Goal: Task Accomplishment & Management: Complete application form

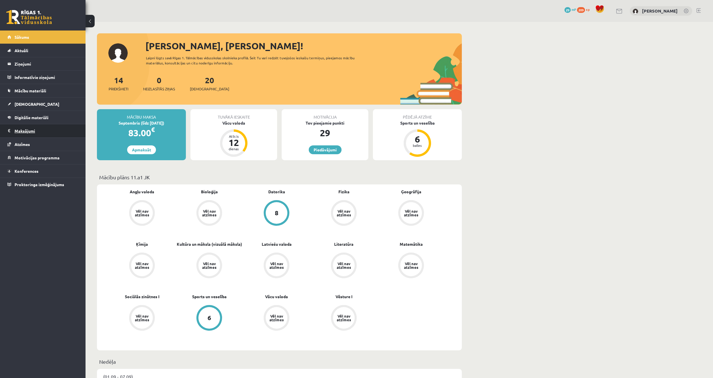
click at [44, 135] on legend "Maksājumi 0" at bounding box center [47, 130] width 64 height 13
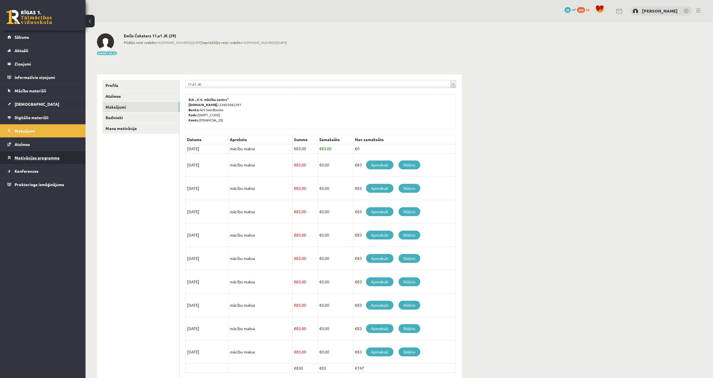
click at [56, 157] on span "Motivācijas programma" at bounding box center [37, 157] width 45 height 5
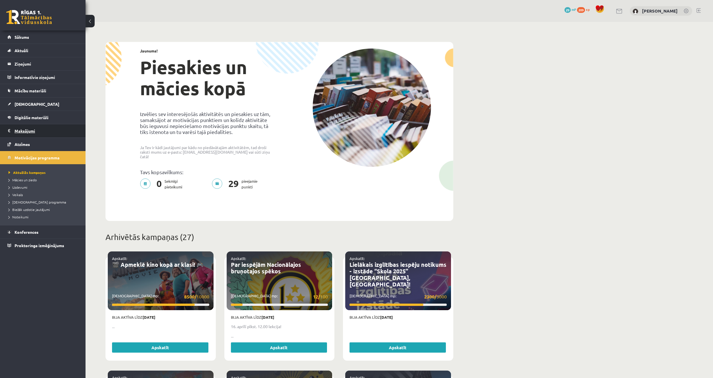
click at [48, 128] on legend "Maksājumi 0" at bounding box center [47, 130] width 64 height 13
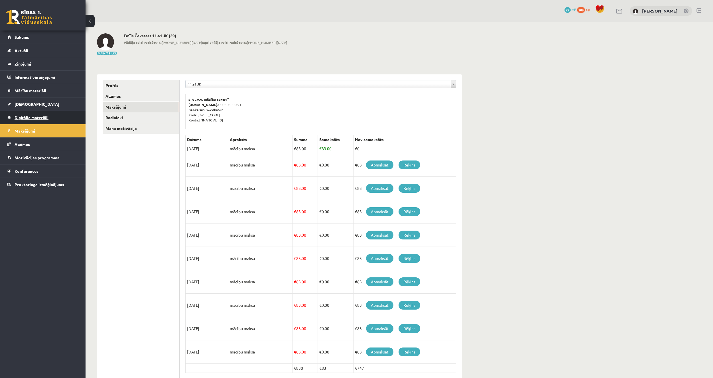
click at [48, 115] on link "Digitālie materiāli" at bounding box center [42, 117] width 71 height 13
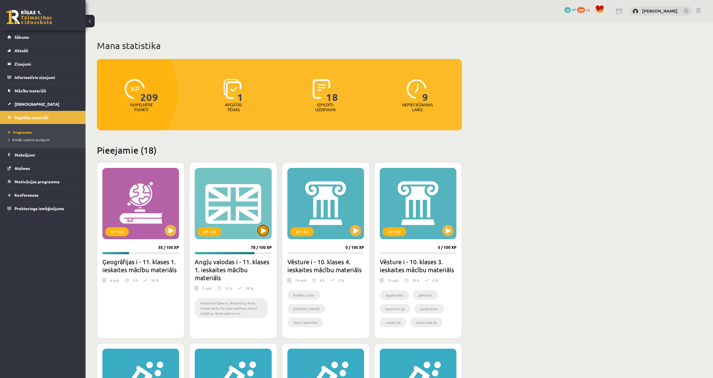
click at [262, 229] on button at bounding box center [262, 230] width 11 height 11
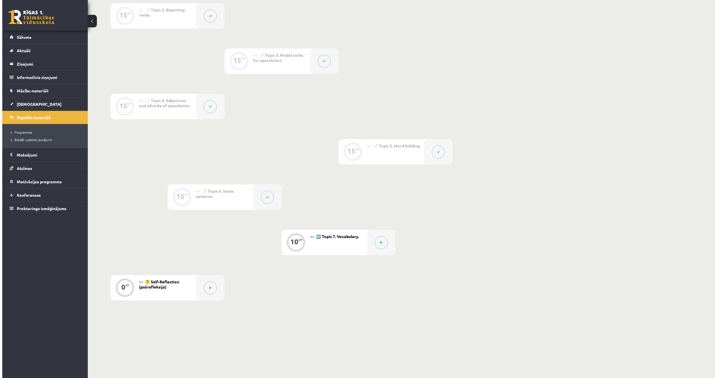
scroll to position [257, 0]
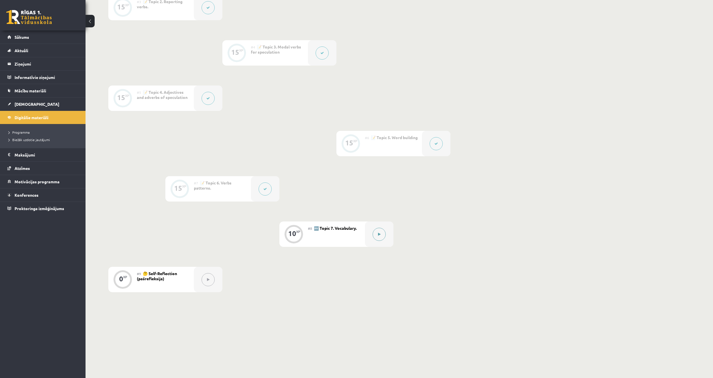
click at [380, 235] on icon at bounding box center [379, 234] width 3 height 3
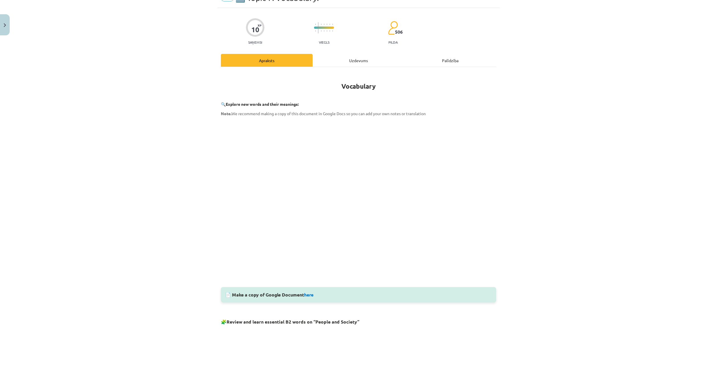
scroll to position [0, 0]
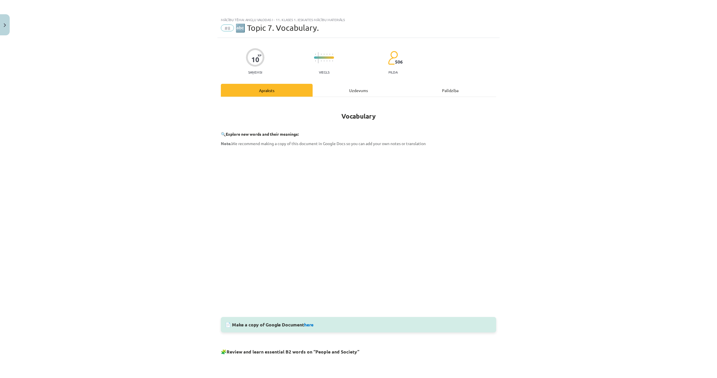
click at [167, 308] on div "Mācību tēma: Angļu valodas i - 11. klases 1. ieskaites mācību materiāls #8 🔤 To…" at bounding box center [358, 189] width 717 height 378
click at [192, 246] on div "Mācību tēma: Angļu valodas i - 11. klases 1. ieskaites mācību materiāls #8 🔤 To…" at bounding box center [358, 189] width 717 height 378
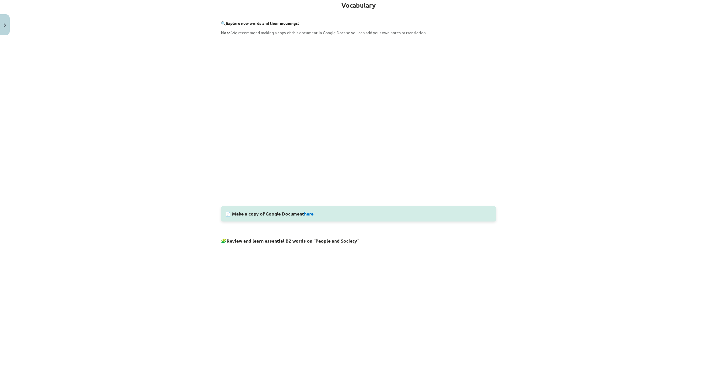
scroll to position [114, 0]
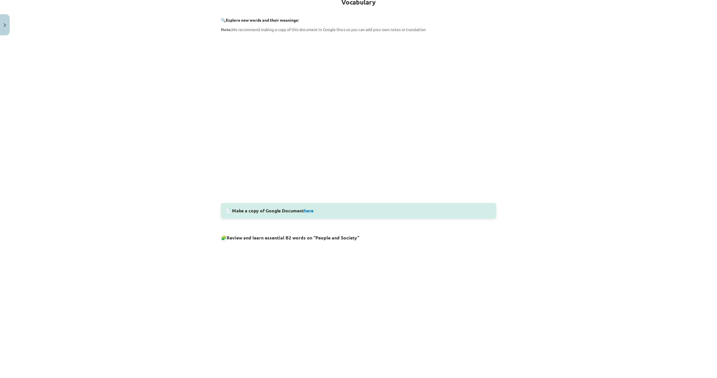
click at [311, 215] on div "📄 Make a copy of Google Document here" at bounding box center [358, 210] width 275 height 15
click at [311, 212] on link "here" at bounding box center [308, 211] width 9 height 6
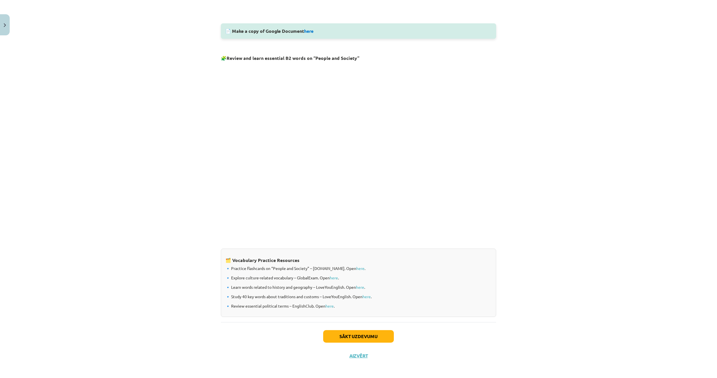
scroll to position [295, 0]
click at [356, 267] on link "here" at bounding box center [360, 266] width 8 height 5
click at [334, 276] on link "here" at bounding box center [334, 276] width 8 height 5
click at [366, 294] on link "here" at bounding box center [367, 295] width 8 height 5
click at [340, 334] on button "Sākt uzdevumu" at bounding box center [358, 335] width 71 height 13
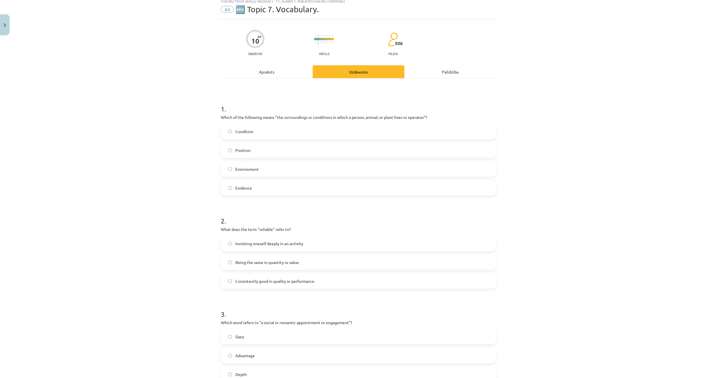
scroll to position [14, 0]
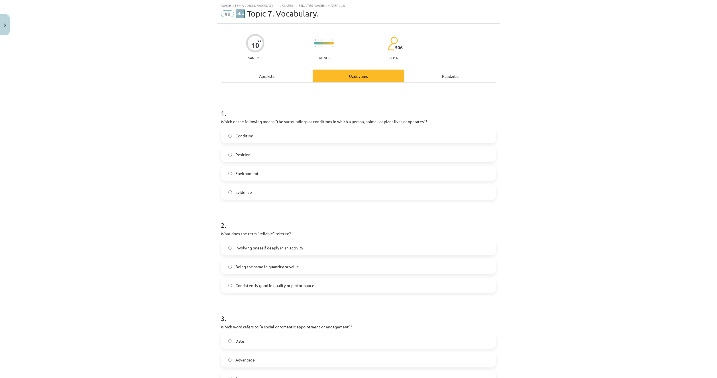
click at [239, 167] on label "Environment" at bounding box center [359, 173] width 274 height 14
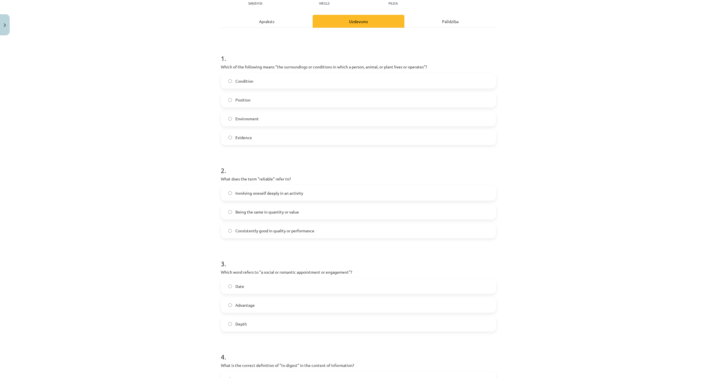
scroll to position [71, 0]
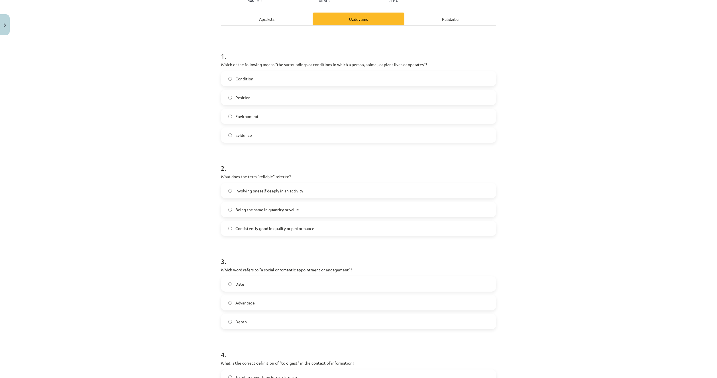
click at [236, 227] on span "Consistently good in quality or performance" at bounding box center [275, 229] width 79 height 6
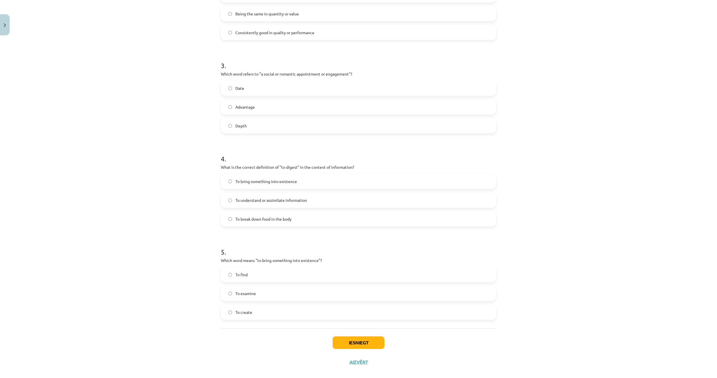
scroll to position [275, 0]
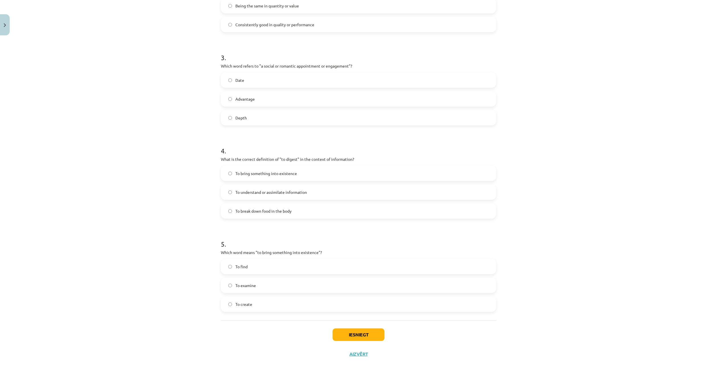
click at [256, 214] on span "To break down food in the body" at bounding box center [264, 211] width 56 height 6
click at [237, 216] on label "To break down food in the body" at bounding box center [359, 211] width 274 height 14
click at [264, 269] on label "To find" at bounding box center [359, 266] width 274 height 14
drag, startPoint x: 269, startPoint y: 312, endPoint x: 253, endPoint y: 301, distance: 19.2
click at [251, 303] on div "To create" at bounding box center [358, 304] width 275 height 15
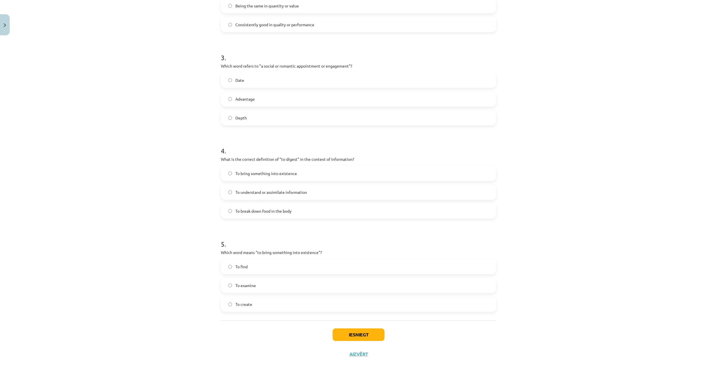
click at [264, 283] on label "To examine" at bounding box center [359, 285] width 274 height 14
drag, startPoint x: 261, startPoint y: 308, endPoint x: 211, endPoint y: 266, distance: 65.4
click at [211, 266] on div "Mācību tēma: Angļu valodas i - 11. klases 1. ieskaites mācību materiāls #8 🔤 To…" at bounding box center [358, 189] width 717 height 378
click at [190, 246] on div "Mācību tēma: Angļu valodas i - 11. klases 1. ieskaites mācību materiāls #8 🔤 To…" at bounding box center [358, 189] width 717 height 378
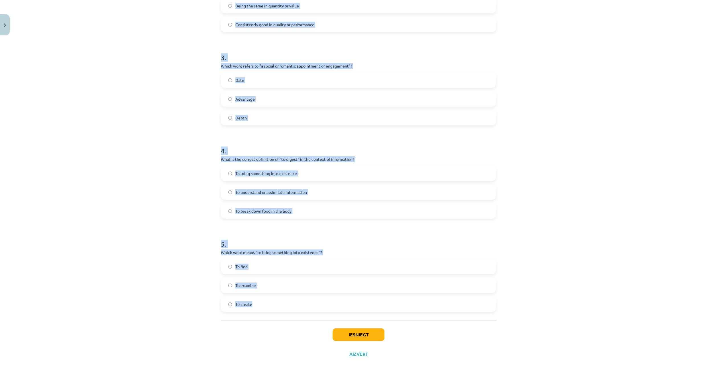
drag, startPoint x: 214, startPoint y: 125, endPoint x: 268, endPoint y: 302, distance: 185.3
click at [268, 302] on div "Mācību tēma: Angļu valodas i - 11. klases 1. ieskaites mācību materiāls #8 🔤 To…" at bounding box center [358, 189] width 717 height 378
copy form "1 . Which of the following means "the surroundings or conditions in which a per…"
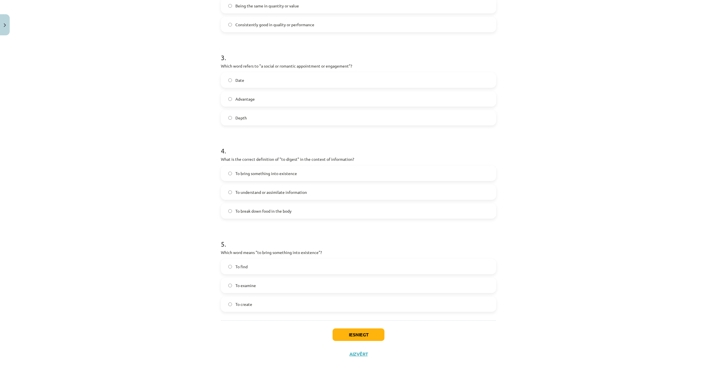
click at [147, 330] on div "Mācību tēma: Angļu valodas i - 11. klases 1. ieskaites mācību materiāls #8 🔤 To…" at bounding box center [358, 189] width 717 height 378
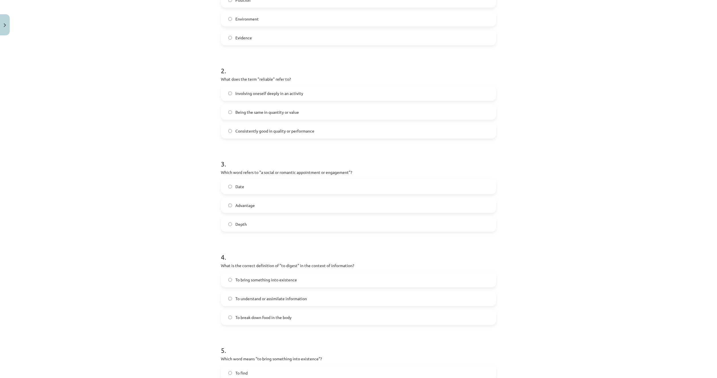
scroll to position [171, 0]
click at [244, 297] on span "To understand or assimilate information" at bounding box center [272, 296] width 72 height 6
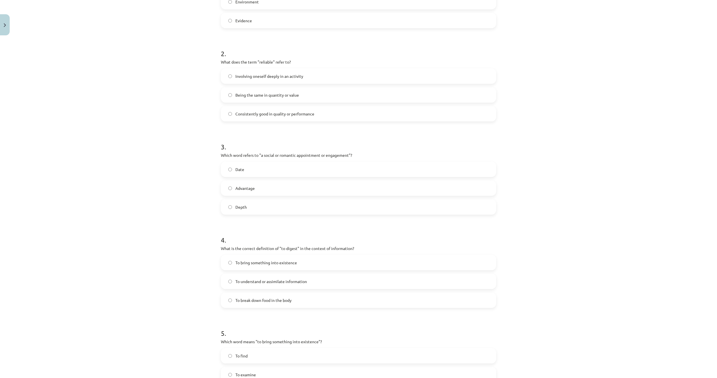
scroll to position [275, 0]
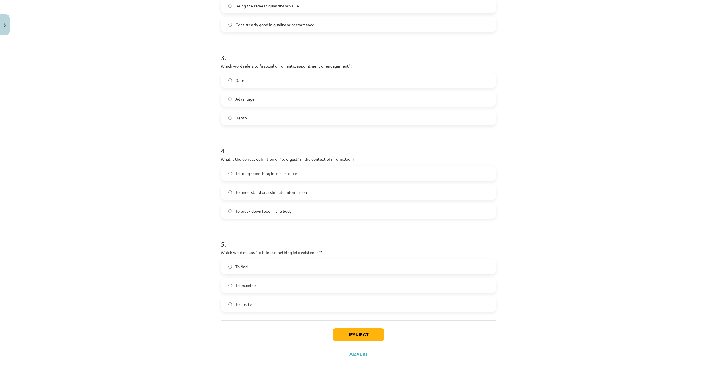
click at [243, 305] on span "To create" at bounding box center [244, 304] width 17 height 6
click at [354, 333] on button "Iesniegt" at bounding box center [359, 334] width 52 height 13
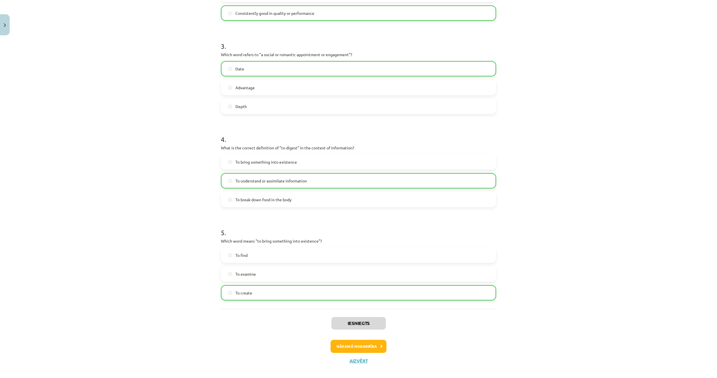
scroll to position [293, 0]
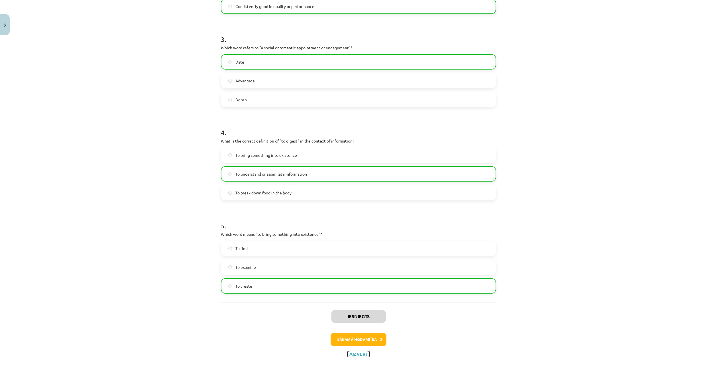
click at [352, 352] on button "Aizvērt" at bounding box center [359, 354] width 22 height 6
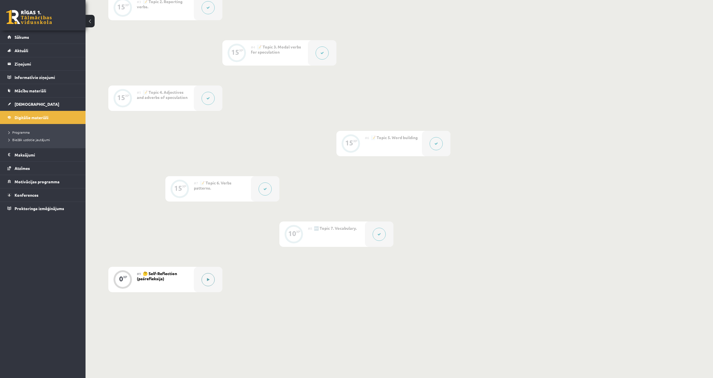
click at [207, 278] on icon at bounding box center [208, 279] width 3 height 3
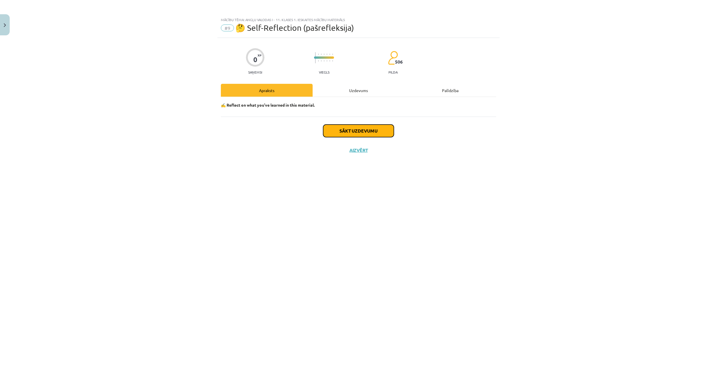
click at [358, 129] on button "Sākt uzdevumu" at bounding box center [358, 131] width 71 height 13
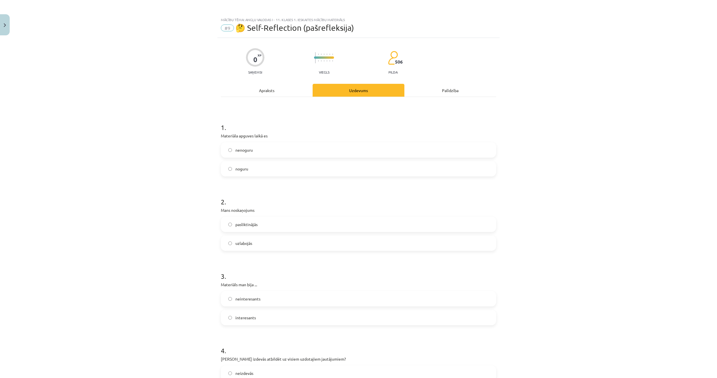
click at [245, 151] on span "nenoguru" at bounding box center [244, 150] width 17 height 6
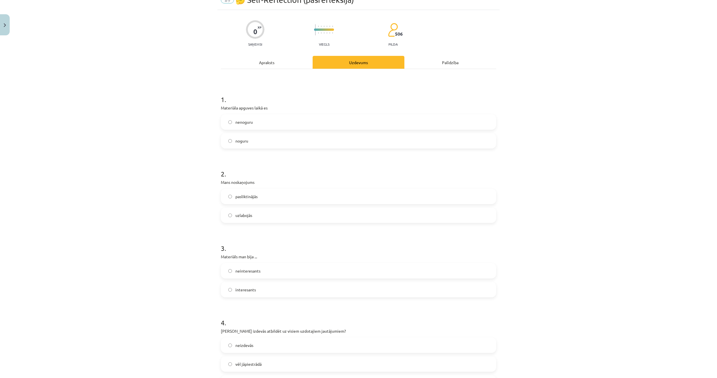
scroll to position [29, 0]
click at [236, 213] on span "uzlabojās" at bounding box center [244, 215] width 17 height 6
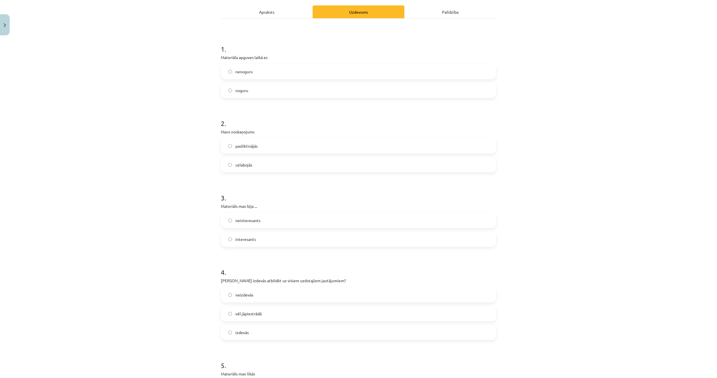
scroll to position [86, 0]
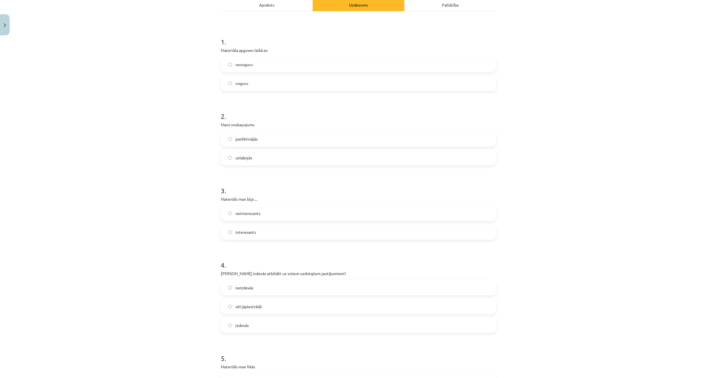
click at [253, 235] on label "interesants" at bounding box center [359, 232] width 274 height 14
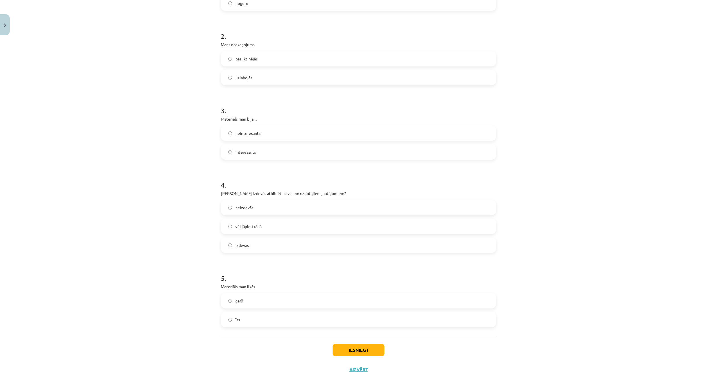
scroll to position [181, 0]
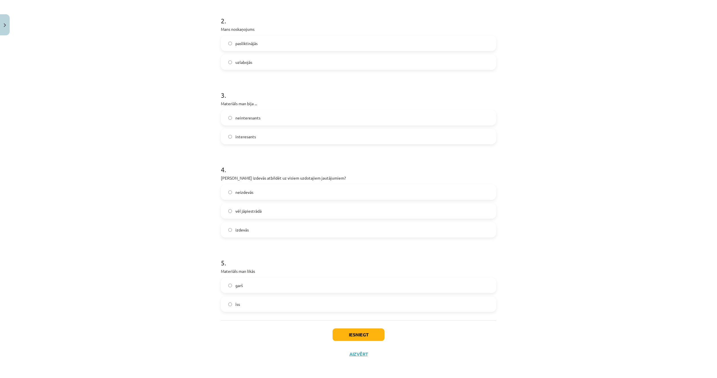
click at [241, 228] on span "izdevās" at bounding box center [242, 230] width 13 height 6
click at [230, 208] on label "vēl jāpiestrādā" at bounding box center [359, 211] width 274 height 14
click at [247, 301] on label "īss" at bounding box center [359, 304] width 274 height 14
click at [353, 336] on button "Iesniegt" at bounding box center [359, 334] width 52 height 13
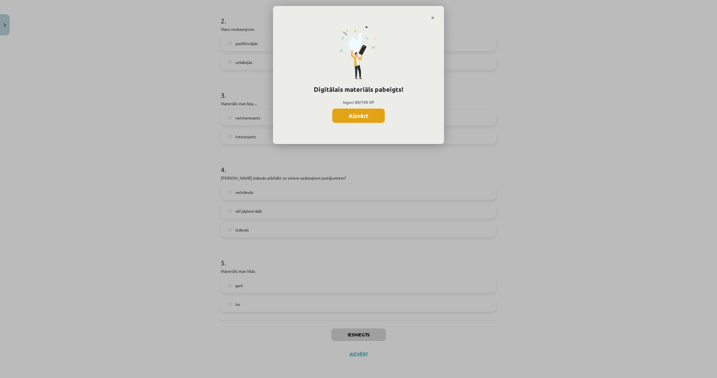
click at [368, 117] on button "Aizvērt" at bounding box center [358, 116] width 52 height 14
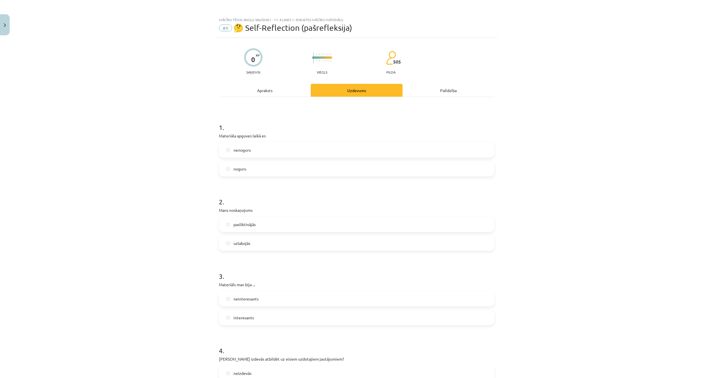
scroll to position [171, 0]
click at [181, 45] on div "Mācību tēma: Angļu valodas i - 11. klases 1. ieskaites mācību materiāls #9 🤔 Se…" at bounding box center [356, 189] width 713 height 378
click at [7, 23] on button "Close" at bounding box center [5, 24] width 10 height 21
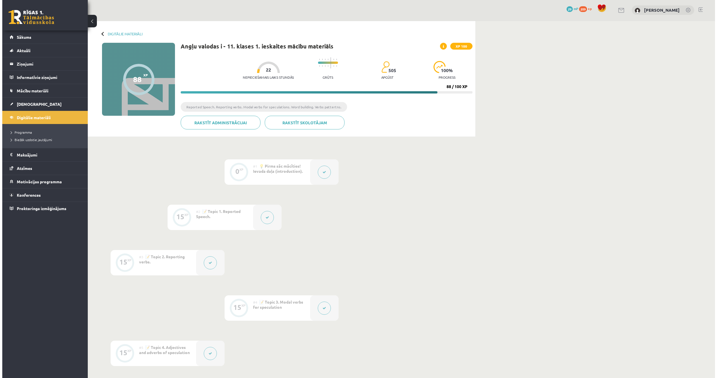
scroll to position [0, 0]
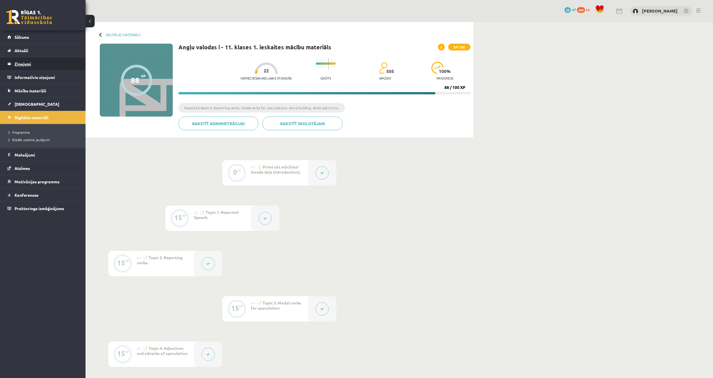
click at [39, 63] on legend "Ziņojumi 0" at bounding box center [47, 63] width 64 height 13
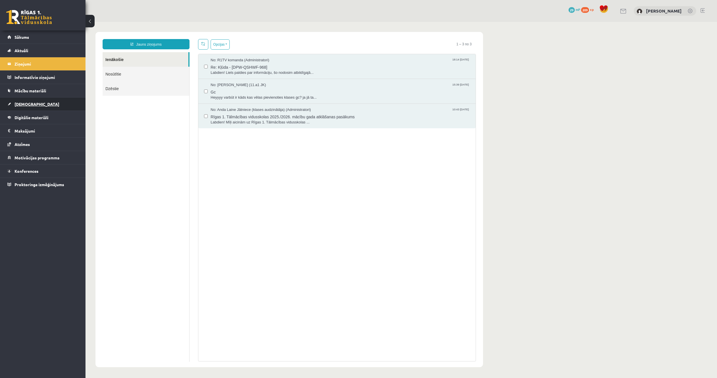
click at [44, 101] on link "[DEMOGRAPHIC_DATA]" at bounding box center [42, 104] width 71 height 13
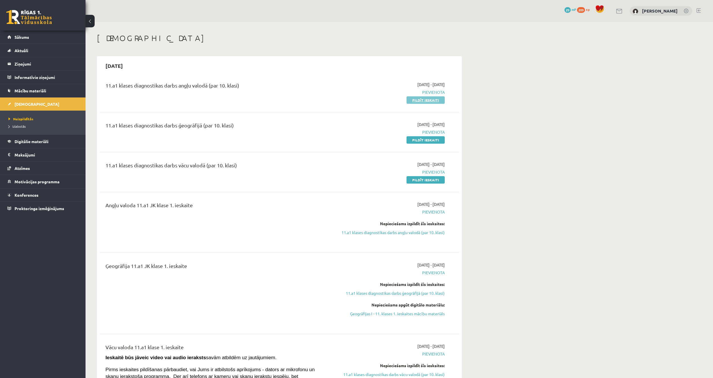
click at [423, 102] on link "Pildīt ieskaiti" at bounding box center [426, 99] width 38 height 7
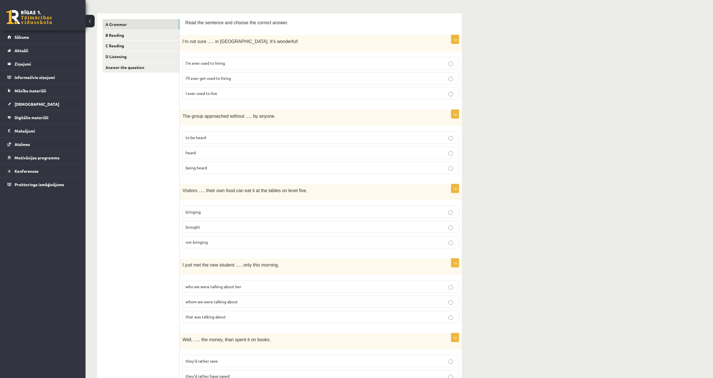
scroll to position [86, 0]
click at [272, 73] on p "I’ll ever get used to living" at bounding box center [321, 76] width 270 height 6
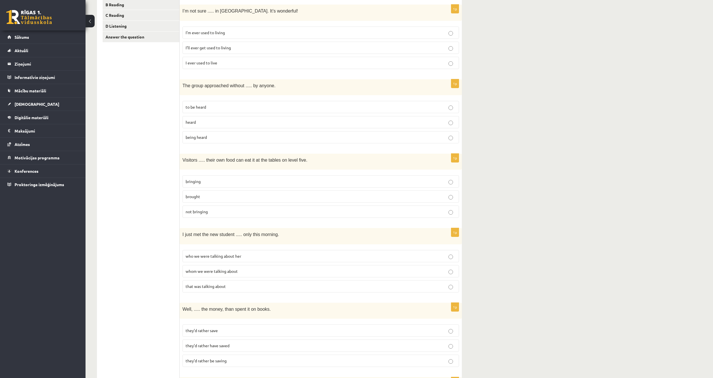
scroll to position [114, 0]
click at [207, 137] on p "being heard" at bounding box center [321, 137] width 270 height 6
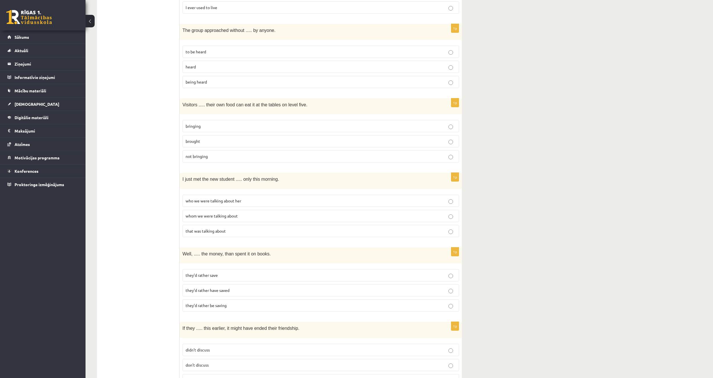
scroll to position [171, 0]
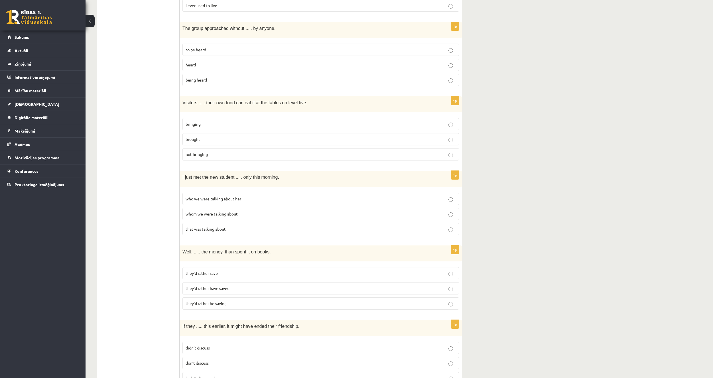
click at [208, 119] on label "bringing" at bounding box center [320, 124] width 277 height 12
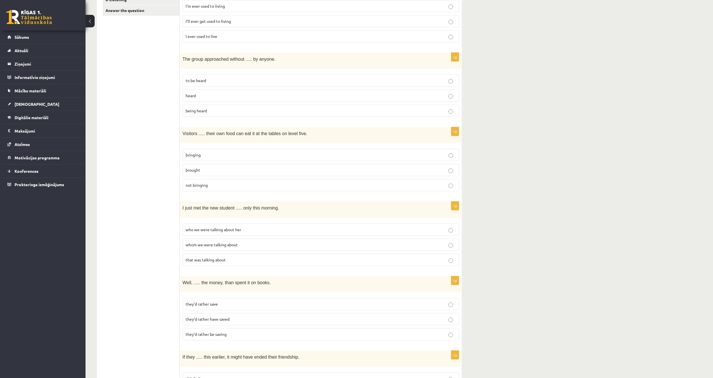
scroll to position [143, 0]
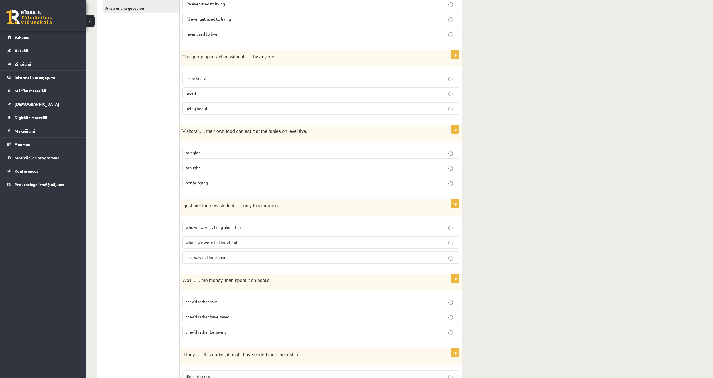
click at [216, 240] on span "whom we were talking about" at bounding box center [212, 242] width 52 height 5
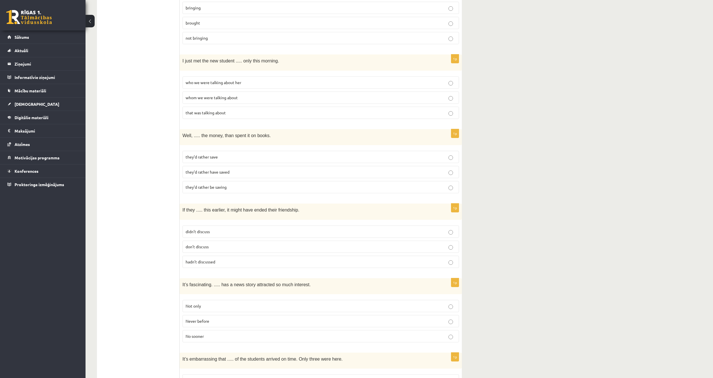
scroll to position [285, 0]
click at [222, 189] on span "they’d rather be saving" at bounding box center [206, 189] width 41 height 5
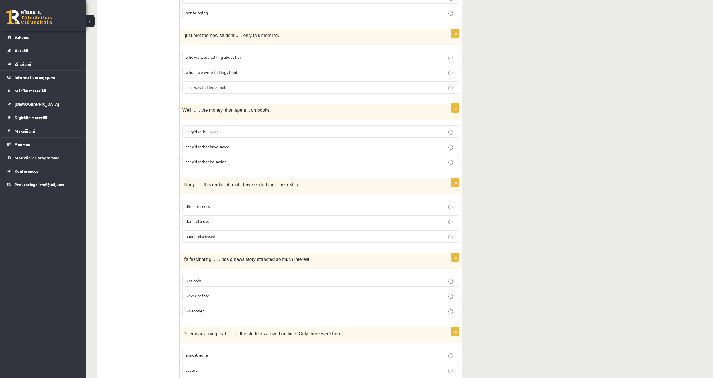
scroll to position [314, 0]
click at [236, 132] on p "they’d rather save" at bounding box center [321, 131] width 270 height 6
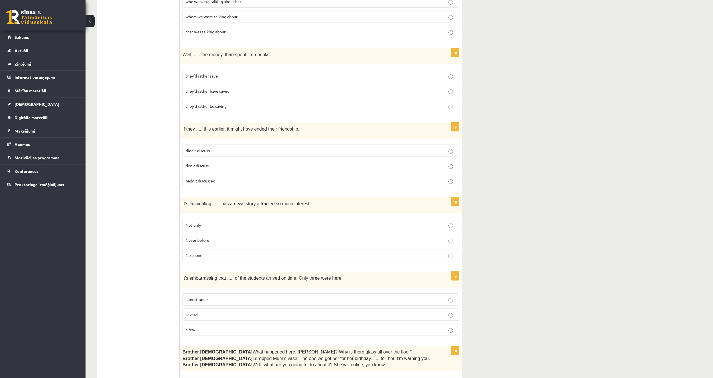
scroll to position [371, 0]
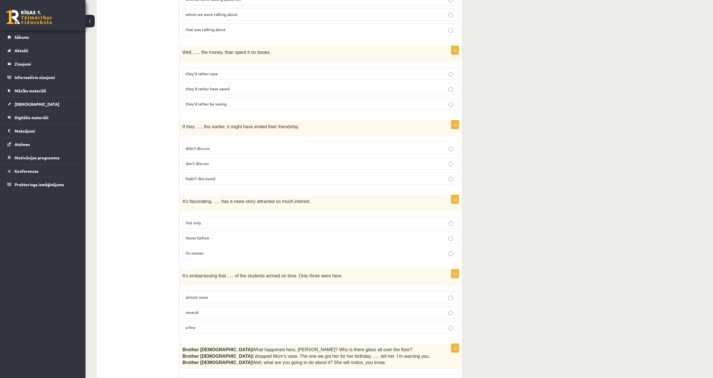
click at [191, 179] on p "hadn’t discussed" at bounding box center [321, 179] width 270 height 6
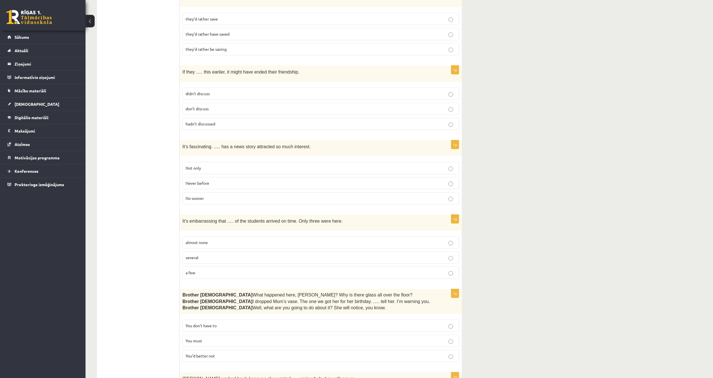
scroll to position [428, 0]
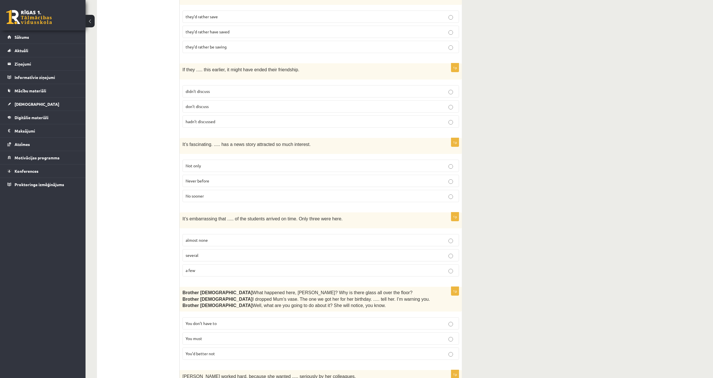
click at [189, 179] on span "Never before" at bounding box center [198, 180] width 24 height 5
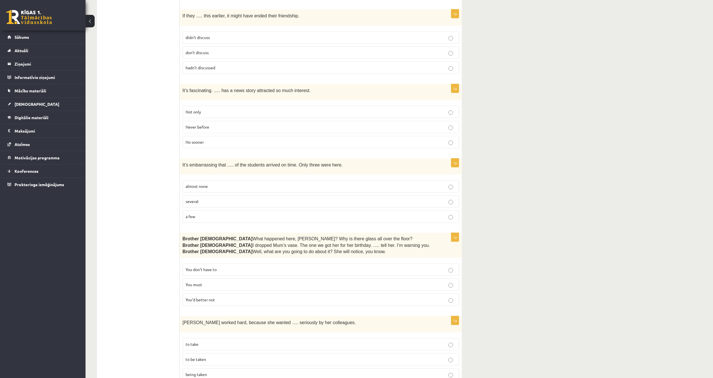
scroll to position [485, 0]
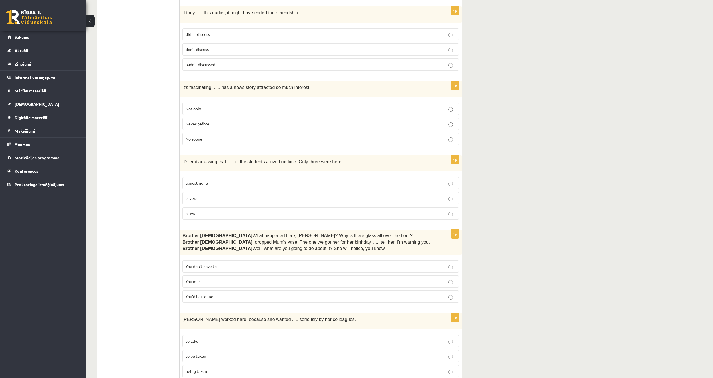
click at [209, 212] on p "a few" at bounding box center [321, 213] width 270 height 6
click at [228, 177] on label "almost none" at bounding box center [320, 183] width 277 height 12
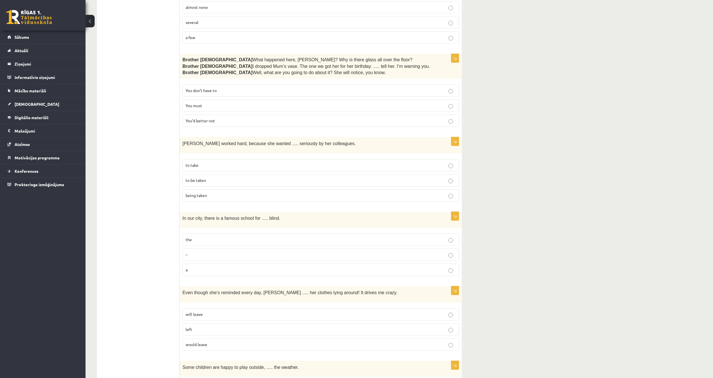
scroll to position [659, 0]
click at [210, 123] on p "You’d better not" at bounding box center [321, 123] width 270 height 6
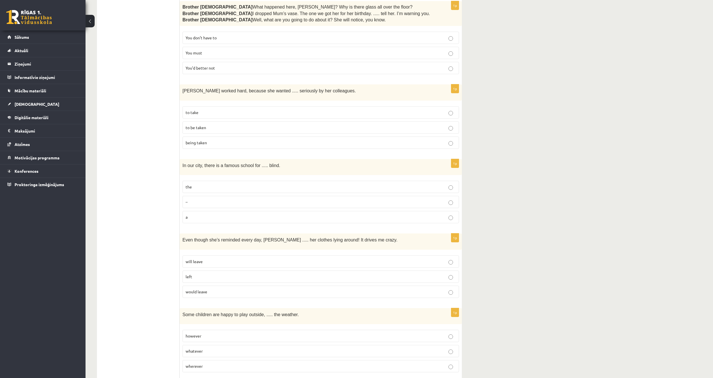
scroll to position [716, 0]
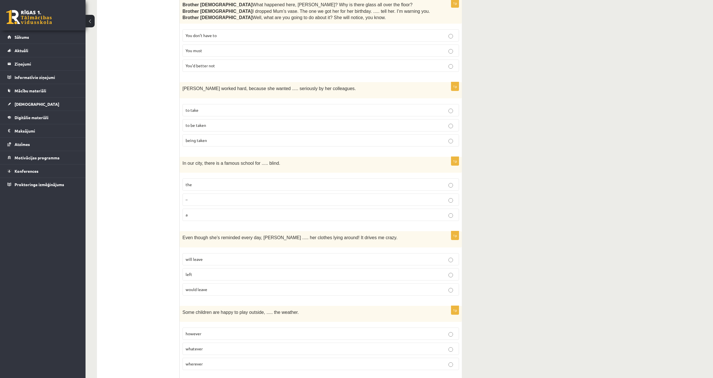
click at [186, 123] on span "to be taken" at bounding box center [196, 125] width 21 height 5
click at [228, 218] on label "a" at bounding box center [320, 215] width 277 height 12
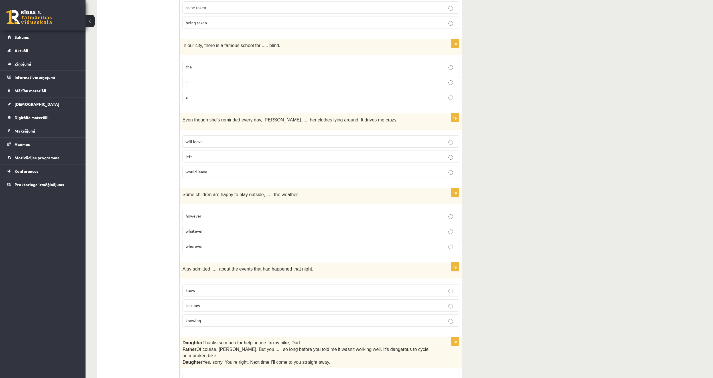
scroll to position [858, 0]
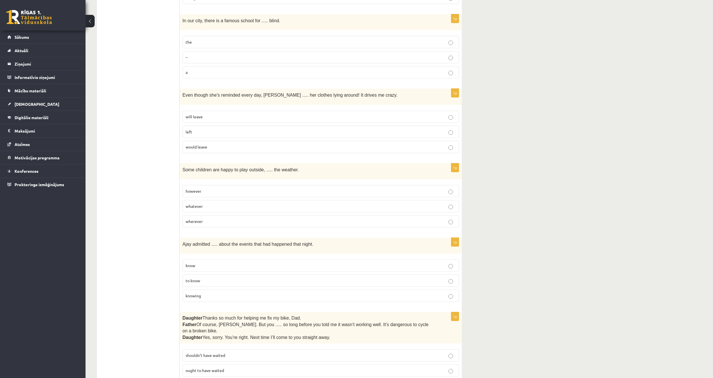
click at [216, 41] on p "the" at bounding box center [321, 42] width 270 height 6
click at [196, 114] on span "will leave" at bounding box center [194, 116] width 17 height 5
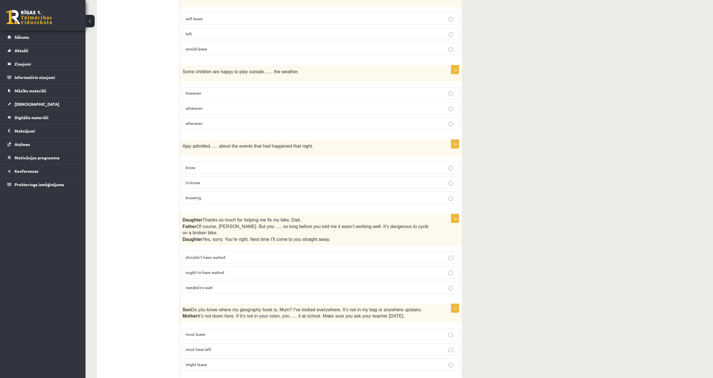
scroll to position [972, 0]
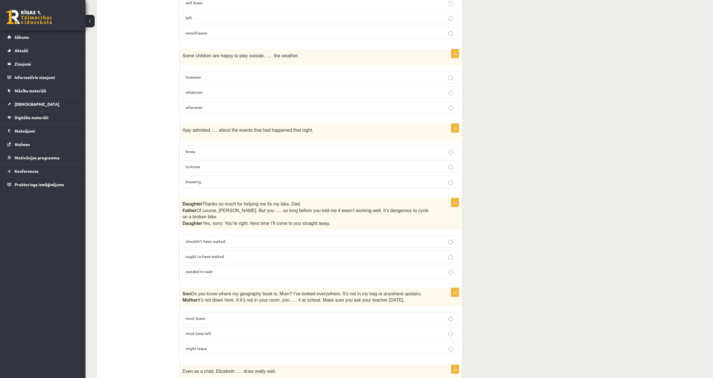
click at [210, 89] on p "whatever" at bounding box center [321, 92] width 270 height 6
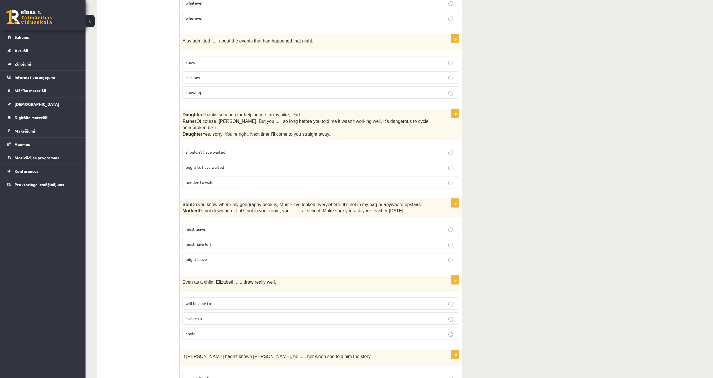
scroll to position [1086, 0]
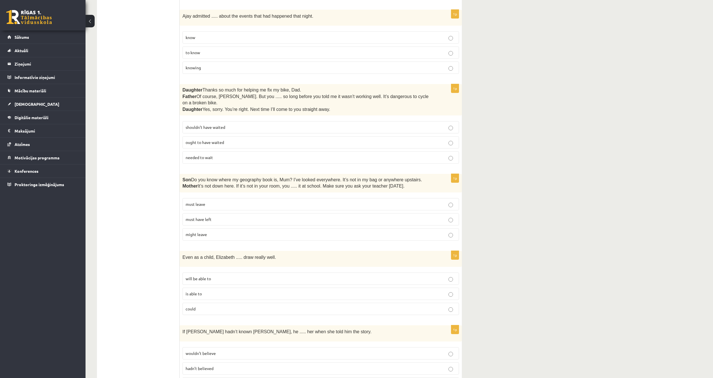
click at [200, 66] on span "knowing" at bounding box center [193, 67] width 15 height 5
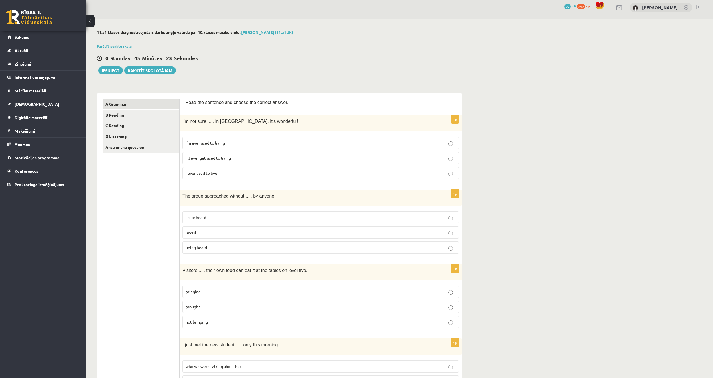
scroll to position [0, 0]
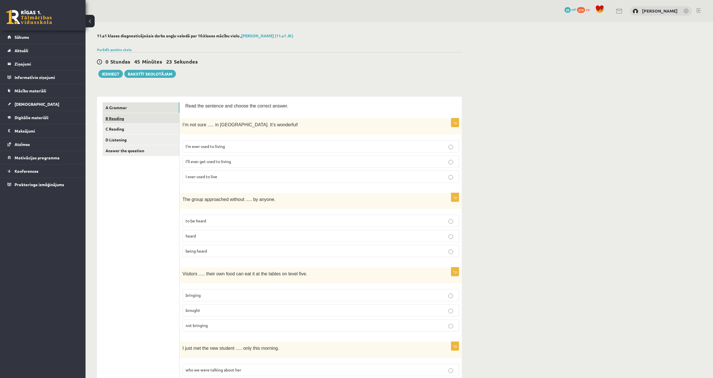
click at [141, 121] on link "B Reading" at bounding box center [141, 118] width 77 height 11
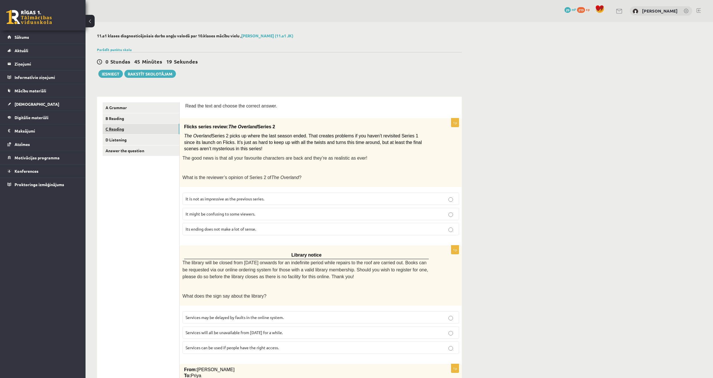
click at [135, 131] on link "C Reading" at bounding box center [141, 129] width 77 height 11
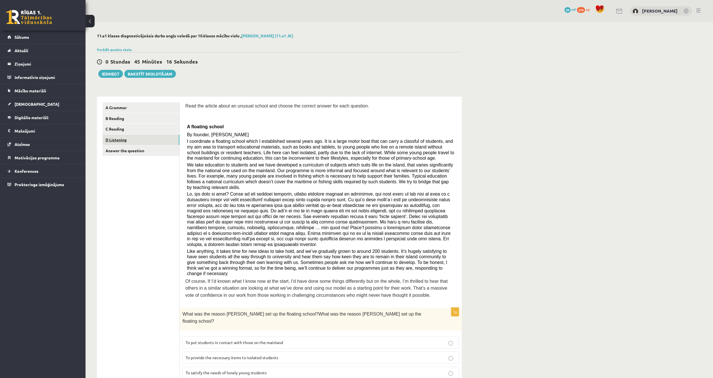
click at [148, 138] on link "D Listening" at bounding box center [141, 140] width 77 height 11
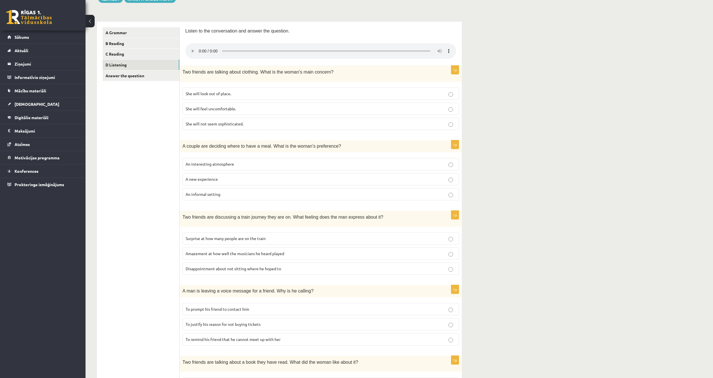
scroll to position [70, 0]
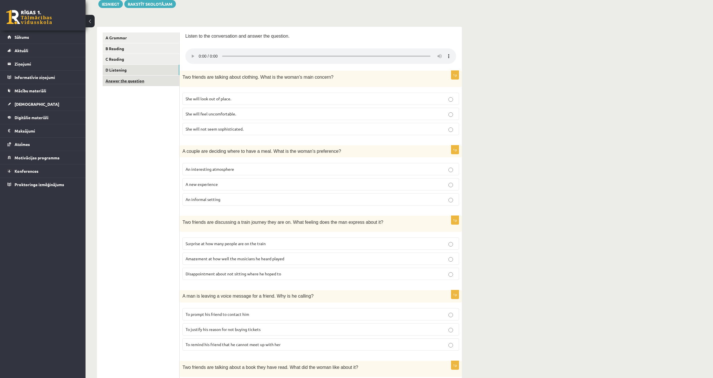
click at [148, 80] on link "Answer the question" at bounding box center [141, 81] width 77 height 11
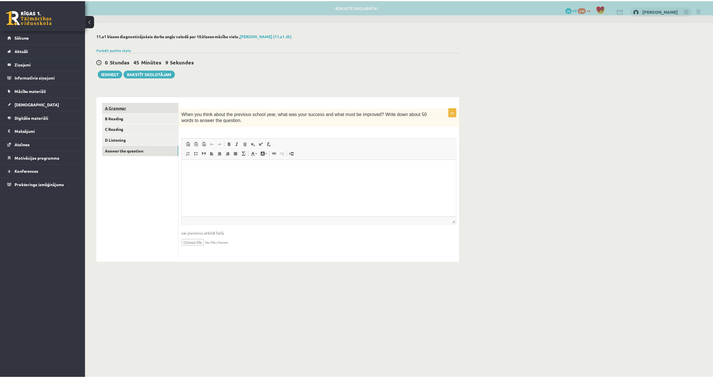
scroll to position [0, 0]
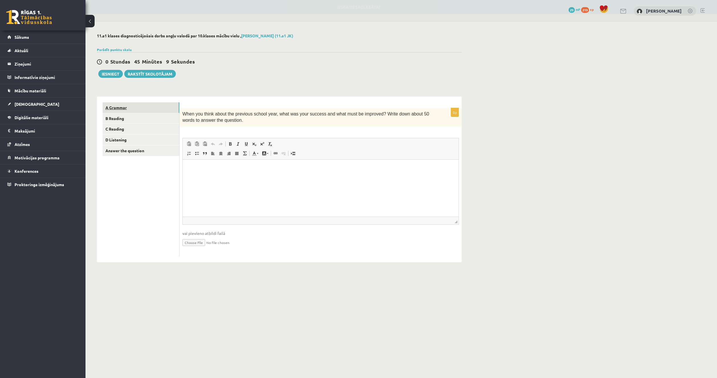
click at [149, 110] on link "A Grammar" at bounding box center [141, 107] width 77 height 11
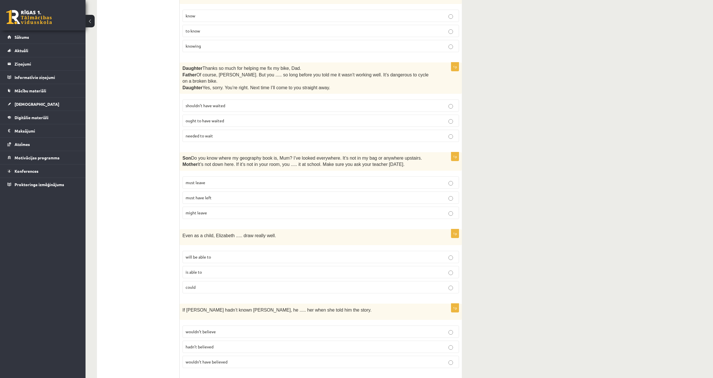
scroll to position [1112, 0]
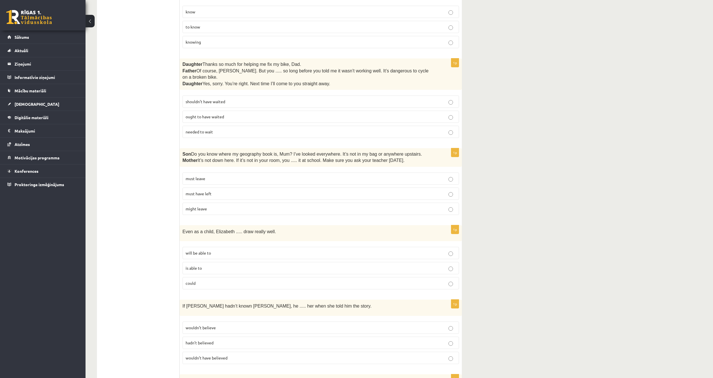
click at [215, 99] on span "shouldn’t have waited" at bounding box center [206, 101] width 40 height 5
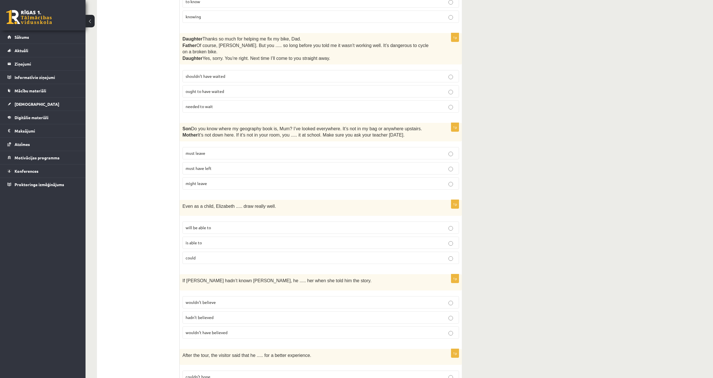
scroll to position [1141, 0]
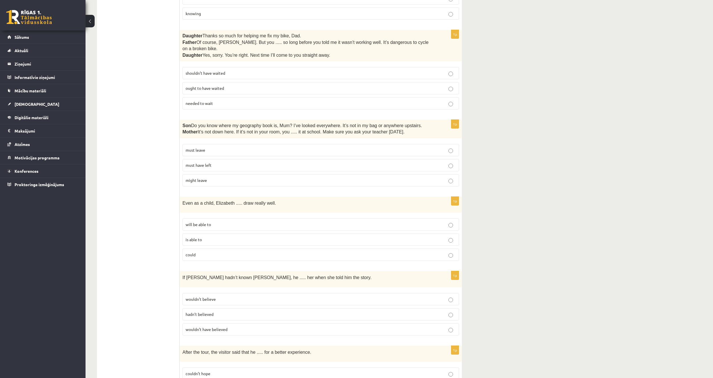
click at [222, 162] on p "must have left" at bounding box center [321, 165] width 270 height 6
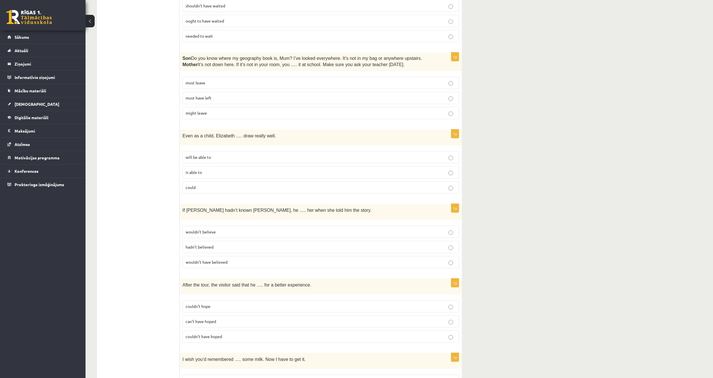
scroll to position [1226, 0]
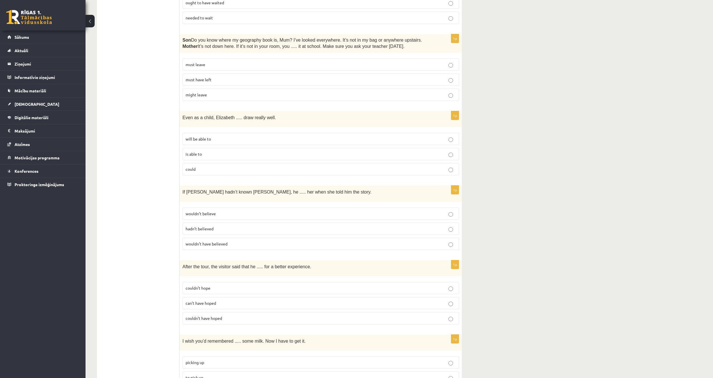
click at [197, 166] on p "could" at bounding box center [321, 169] width 270 height 6
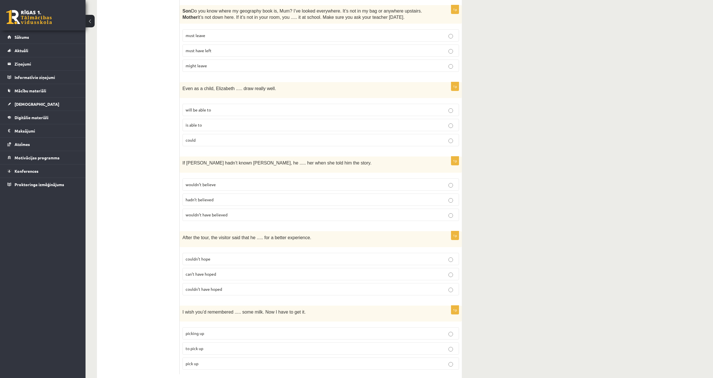
scroll to position [1258, 0]
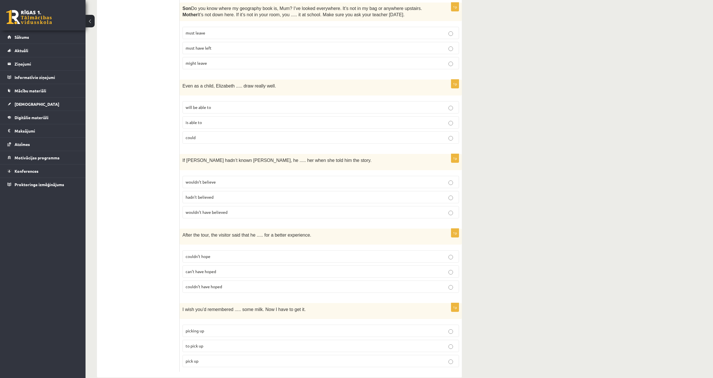
click at [206, 179] on p "wouldn’t believe" at bounding box center [321, 182] width 270 height 6
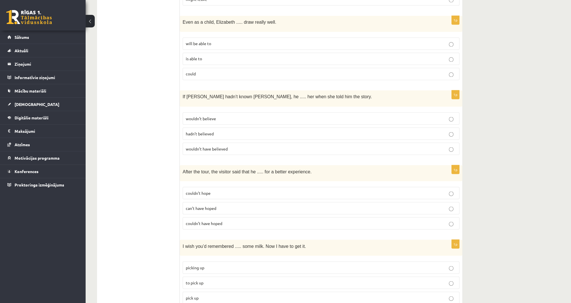
scroll to position [1322, 0]
click at [200, 220] on span "couldn’t have hoped" at bounding box center [204, 222] width 36 height 5
click at [199, 279] on span "to pick up" at bounding box center [195, 281] width 18 height 5
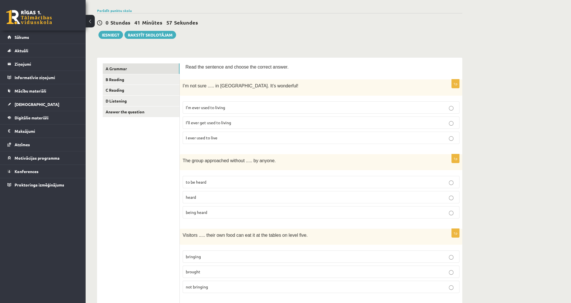
scroll to position [0, 0]
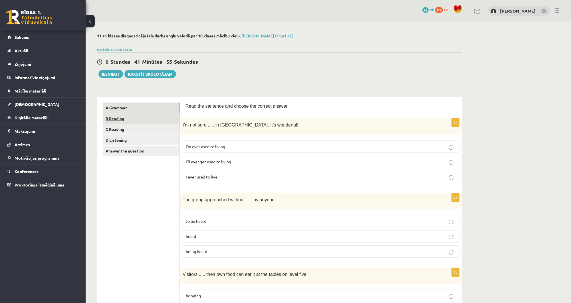
click at [131, 119] on link "B Reading" at bounding box center [141, 118] width 77 height 11
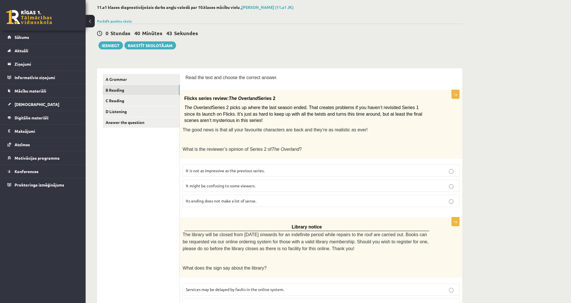
scroll to position [23, 0]
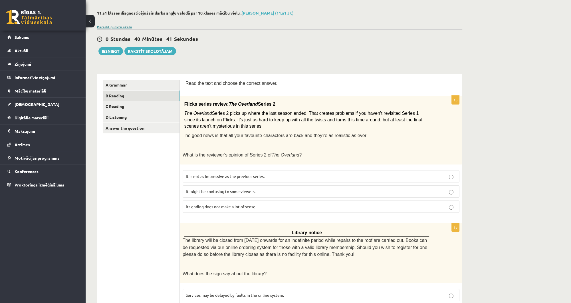
click at [122, 26] on link "Parādīt punktu skalu" at bounding box center [114, 27] width 35 height 5
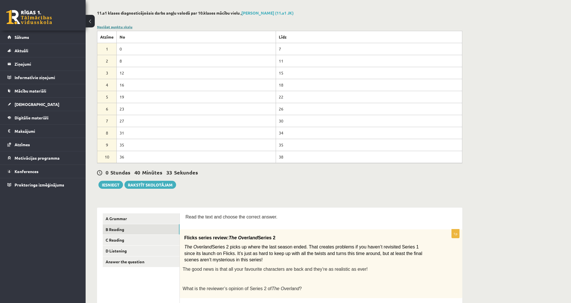
click at [122, 26] on link "Noslēpt punktu skalu" at bounding box center [114, 27] width 35 height 5
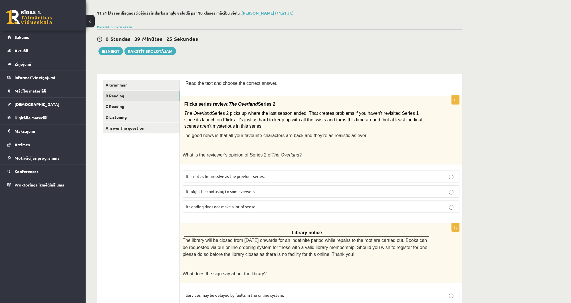
click at [208, 188] on span "It might be confusing to some viewers." at bounding box center [221, 190] width 70 height 5
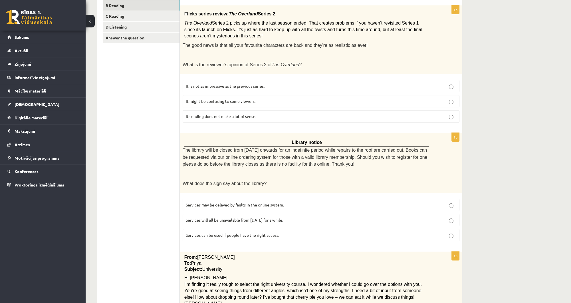
scroll to position [114, 0]
click at [210, 232] on label "Services can be used if people have the right access." at bounding box center [320, 234] width 277 height 12
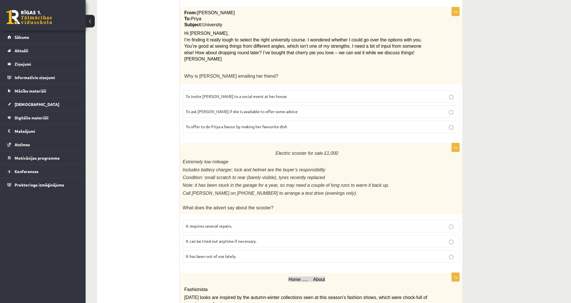
scroll to position [359, 0]
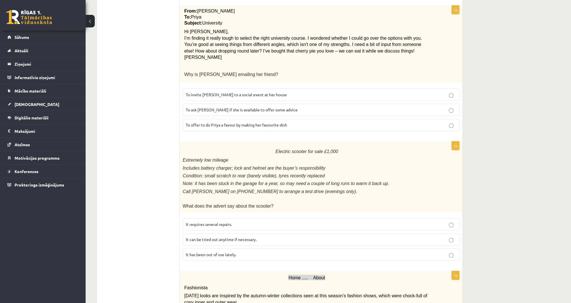
click at [247, 107] on span "To ask [PERSON_NAME] if she is available to offer some advice" at bounding box center [242, 109] width 112 height 5
click at [199, 251] on p "It has been out of use lately." at bounding box center [321, 254] width 270 height 6
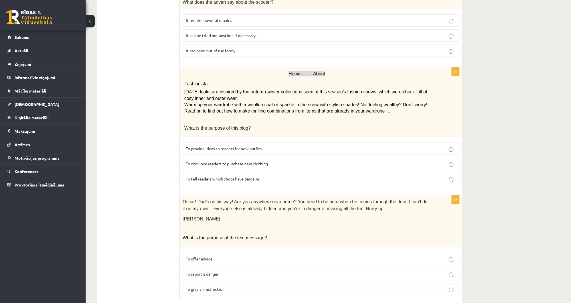
scroll to position [564, 0]
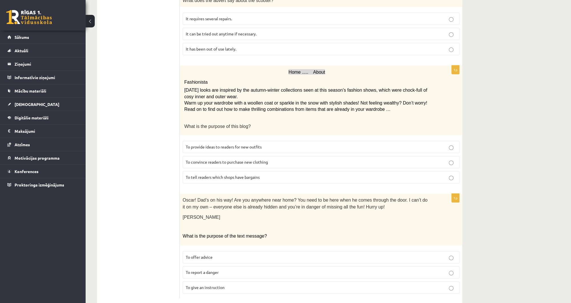
click at [209, 76] on p "Fashionista" at bounding box center [306, 81] width 245 height 10
click at [236, 144] on span "To provide ideas to readers for new outfits" at bounding box center [224, 146] width 76 height 5
drag, startPoint x: 230, startPoint y: 256, endPoint x: 233, endPoint y: 255, distance: 3.5
click at [232, 266] on label "To report a danger" at bounding box center [320, 272] width 277 height 12
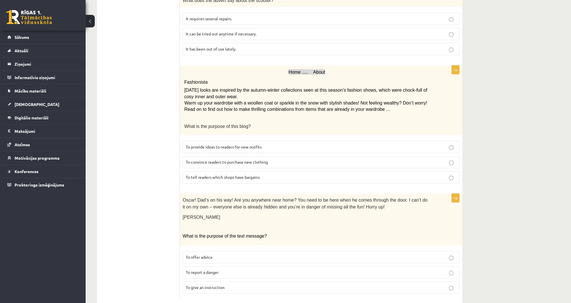
click at [196, 284] on span "To give an instruction" at bounding box center [205, 286] width 39 height 5
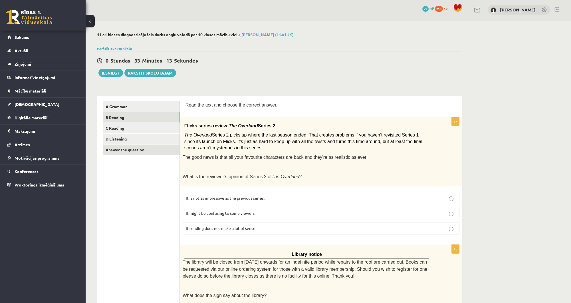
scroll to position [0, 0]
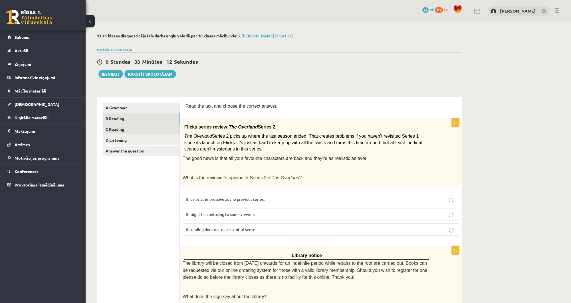
click at [123, 130] on link "C Reading" at bounding box center [141, 129] width 77 height 11
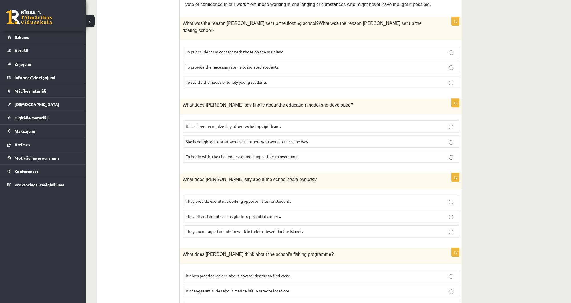
scroll to position [279, 0]
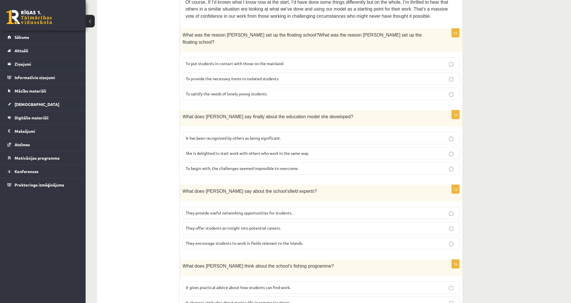
click at [242, 76] on span "To provide the necessary items to isolated students" at bounding box center [232, 78] width 93 height 5
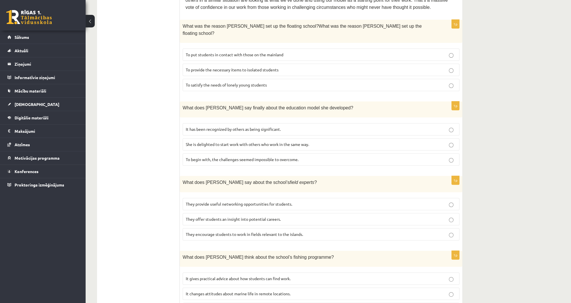
scroll to position [297, 0]
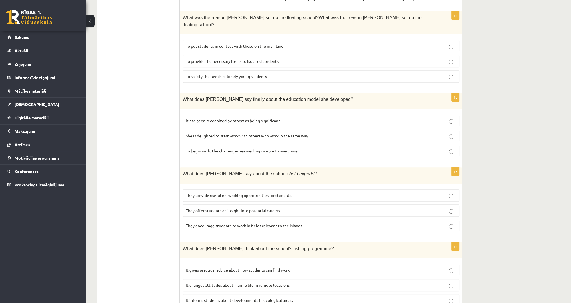
click at [213, 118] on span "It has been recognized by others as being significant." at bounding box center [233, 120] width 95 height 5
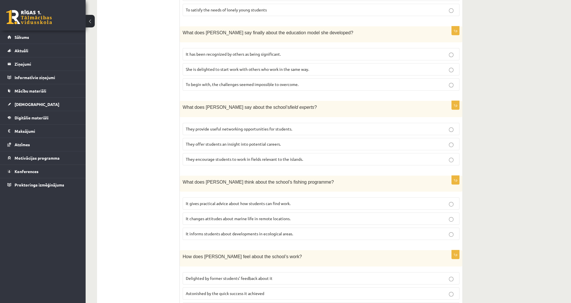
scroll to position [365, 0]
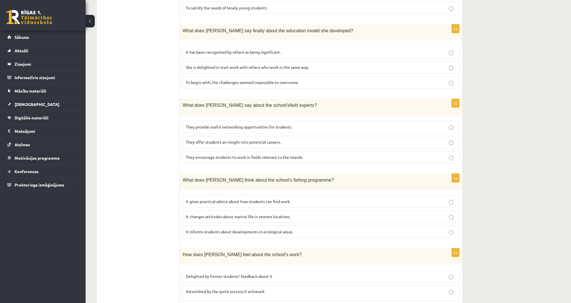
click at [186, 139] on span "They offer students an insight into potential careers." at bounding box center [233, 141] width 95 height 5
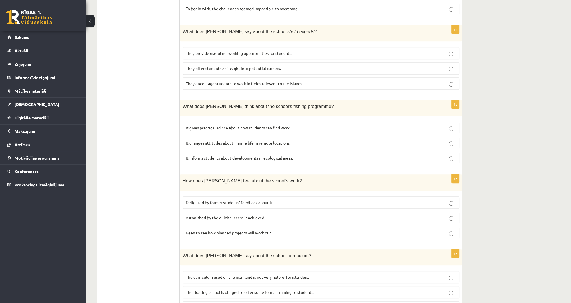
scroll to position [439, 0]
click at [193, 151] on label "It informs students about developments in ecological areas." at bounding box center [320, 157] width 277 height 12
click at [187, 196] on label "Delighted by former students’ feedback about it" at bounding box center [320, 202] width 277 height 12
click at [243, 270] on label "The curriculum used on the mainland is not very helpful for islanders." at bounding box center [320, 276] width 277 height 12
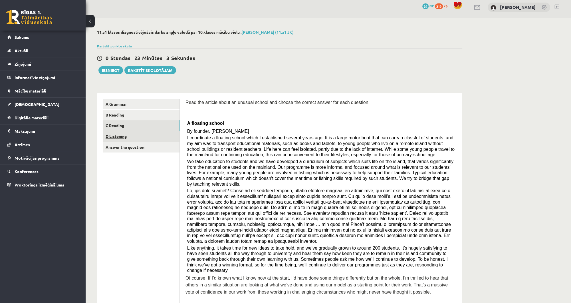
scroll to position [0, 0]
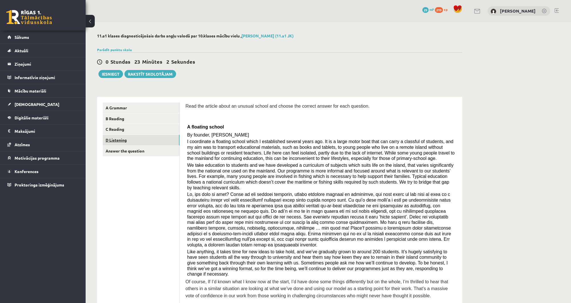
click at [124, 141] on link "D Listening" at bounding box center [141, 140] width 77 height 11
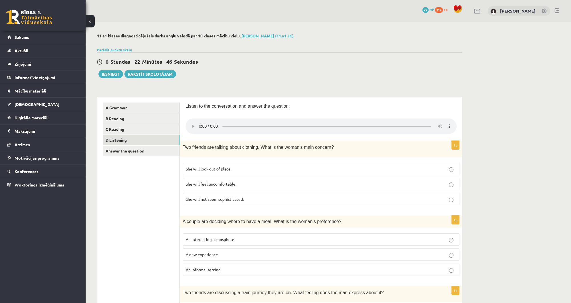
click at [468, 132] on div "11.a1 klases diagnosticējošais darbs angļu valodā par 10.klases mācību vielu , …" at bounding box center [280, 306] width 388 height 569
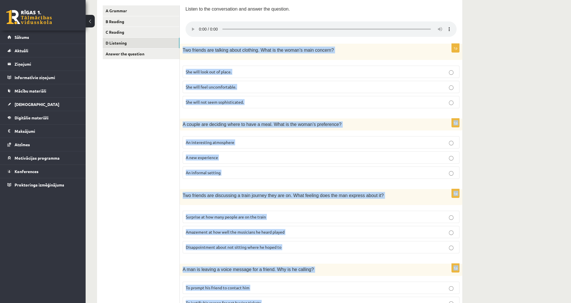
scroll to position [285, 0]
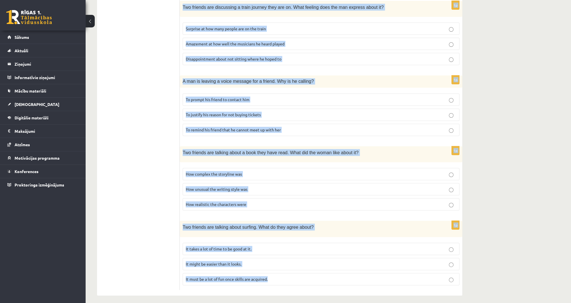
drag, startPoint x: 183, startPoint y: 145, endPoint x: 315, endPoint y: 280, distance: 188.5
click at [315, 280] on form "Listen to the conversation and answer the question. 1p Two friends are talking …" at bounding box center [320, 54] width 271 height 472
copy form "Lor ipsumdo sit ametcon adipi elitsedd. Eius te inc utlab’e dolo magnaal? Eni a…"
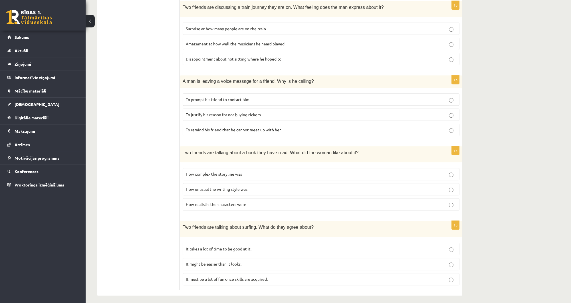
click at [150, 159] on ul "A Grammar B Reading C Reading D Listening Answer the question" at bounding box center [141, 54] width 77 height 472
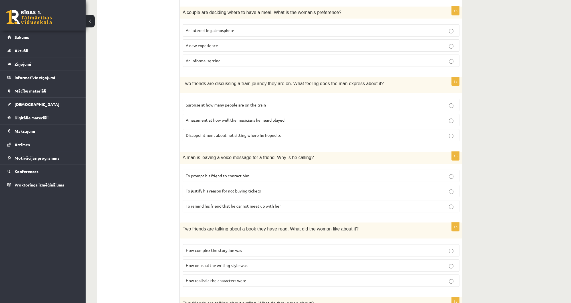
scroll to position [102, 0]
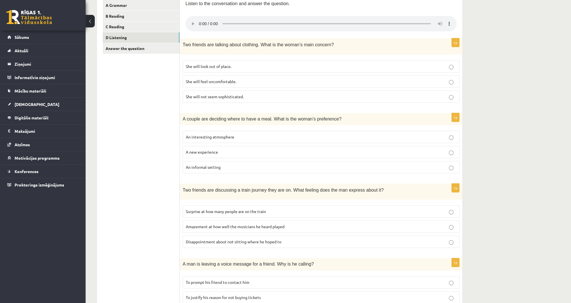
click at [200, 68] on label "She will look out of place." at bounding box center [320, 66] width 277 height 12
click at [197, 168] on p "An informal setting" at bounding box center [321, 167] width 270 height 6
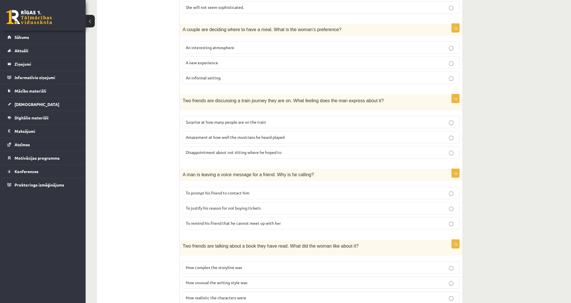
scroll to position [194, 0]
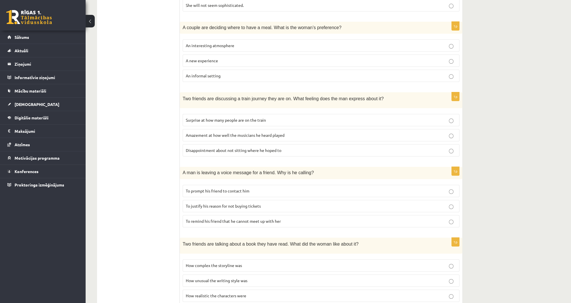
click at [200, 185] on label "To prompt his friend to contact him" at bounding box center [320, 190] width 277 height 12
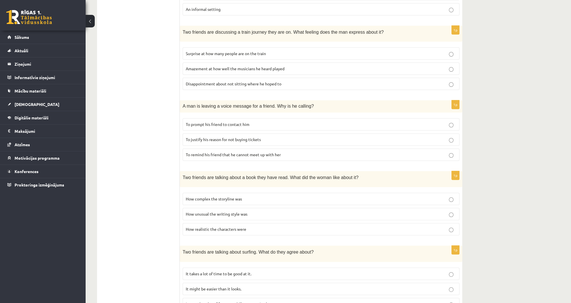
scroll to position [262, 0]
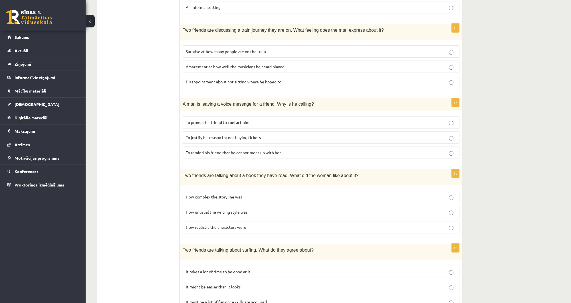
click at [194, 225] on span "How realistic the characters were" at bounding box center [216, 226] width 60 height 5
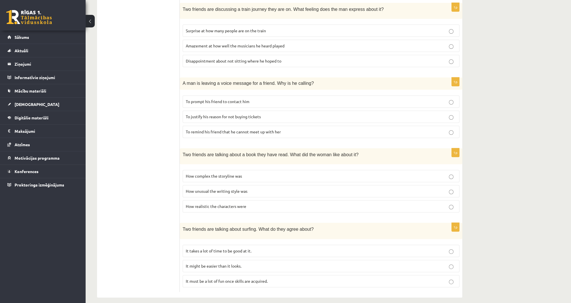
scroll to position [285, 0]
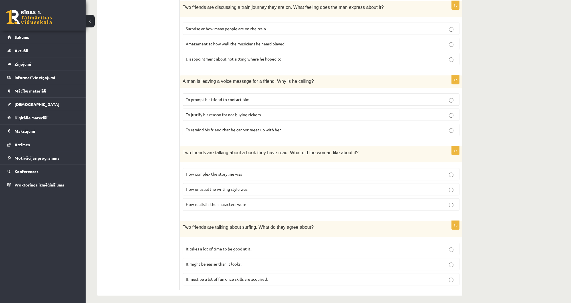
click at [186, 248] on label "It takes a lot of time to be good at it." at bounding box center [320, 248] width 277 height 12
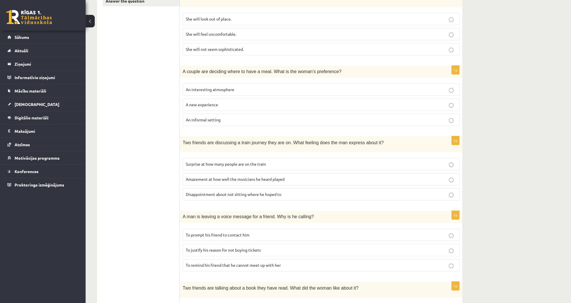
scroll to position [148, 0]
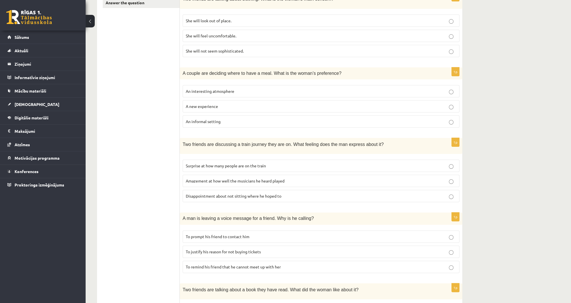
click at [197, 193] on span "Disappointment about not sitting where he hoped to" at bounding box center [234, 195] width 96 height 5
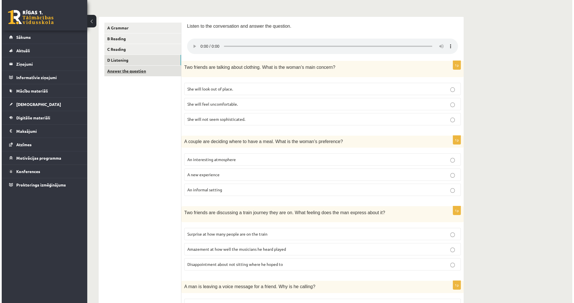
scroll to position [0, 0]
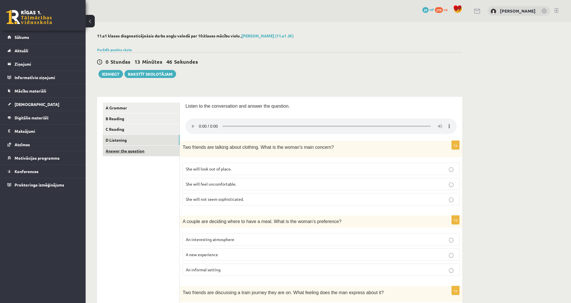
click at [122, 154] on link "Answer the question" at bounding box center [141, 150] width 77 height 11
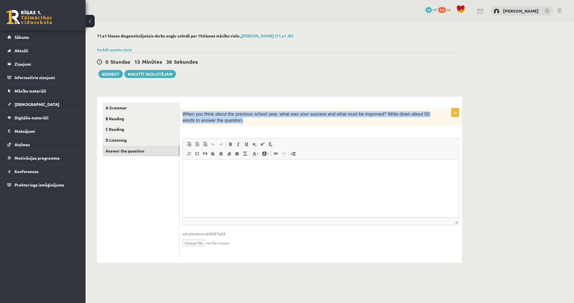
drag, startPoint x: 183, startPoint y: 113, endPoint x: 234, endPoint y: 121, distance: 51.7
click at [234, 121] on p "When you think about the previous school year, what was your success and what m…" at bounding box center [306, 117] width 248 height 13
copy span "When you think about the previous school year, what was your success and what m…"
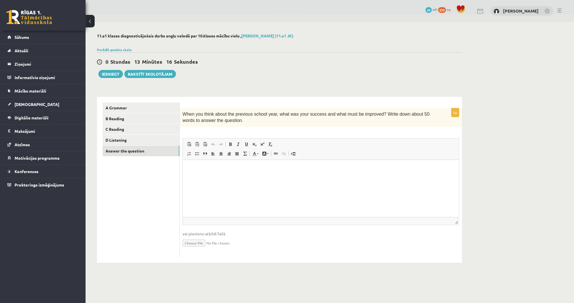
click at [128, 221] on ul "A Grammar B Reading C Reading D Listening Answer the question" at bounding box center [141, 179] width 77 height 154
click at [217, 177] on html at bounding box center [321, 167] width 276 height 17
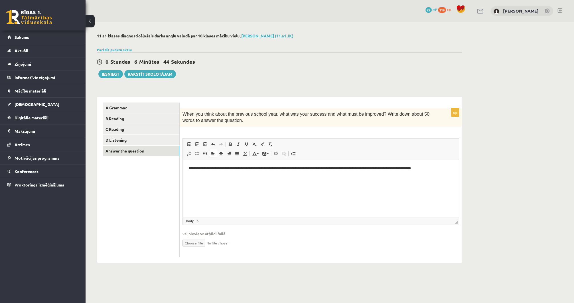
click at [407, 167] on p "**********" at bounding box center [320, 168] width 265 height 6
click at [444, 171] on p "**********" at bounding box center [320, 168] width 265 height 6
click at [446, 167] on p "**********" at bounding box center [320, 168] width 265 height 6
click at [455, 170] on html "**********" at bounding box center [321, 167] width 276 height 17
click at [448, 171] on p "**********" at bounding box center [320, 171] width 265 height 12
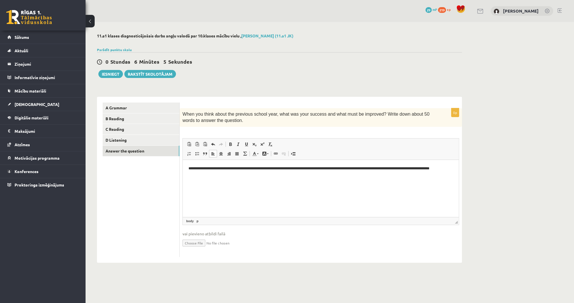
click at [225, 175] on p "**********" at bounding box center [320, 171] width 265 height 12
drag, startPoint x: 336, startPoint y: 174, endPoint x: 332, endPoint y: 177, distance: 4.9
click at [332, 177] on p "**********" at bounding box center [320, 171] width 265 height 12
click at [362, 183] on html "**********" at bounding box center [321, 170] width 276 height 23
click at [276, 183] on html "**********" at bounding box center [321, 170] width 276 height 23
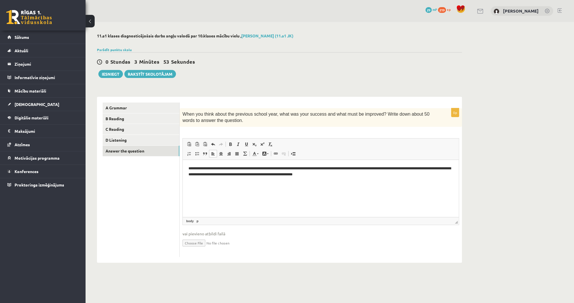
click at [351, 154] on span "Панели инструментов редактора Вставить Комбинация клавиш Ctrl+V Вставить только…" at bounding box center [321, 148] width 276 height 21
click at [149, 145] on link "D Listening" at bounding box center [141, 140] width 77 height 11
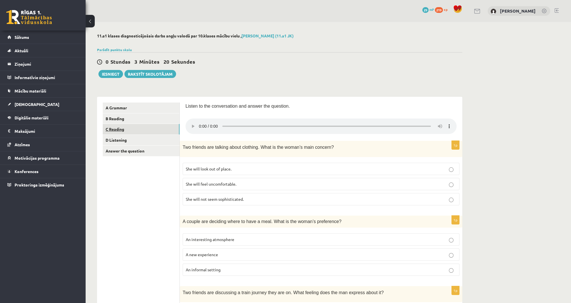
click at [129, 132] on link "C Reading" at bounding box center [141, 129] width 77 height 11
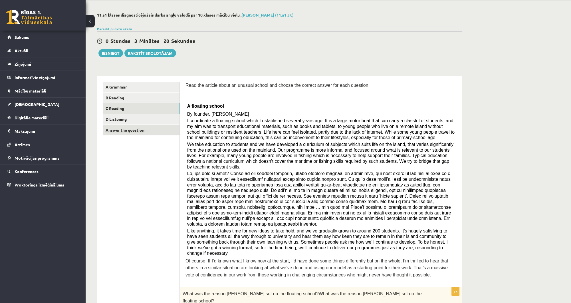
scroll to position [23, 0]
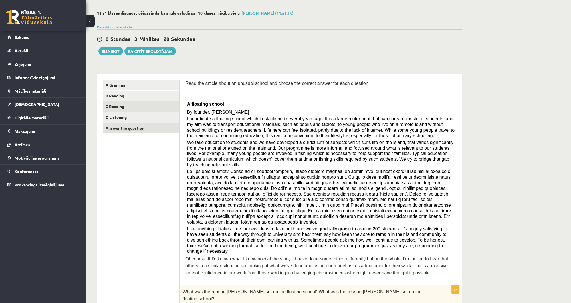
click at [129, 130] on link "Answer the question" at bounding box center [141, 128] width 77 height 11
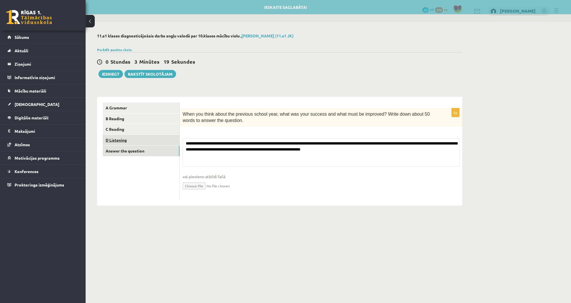
scroll to position [0, 0]
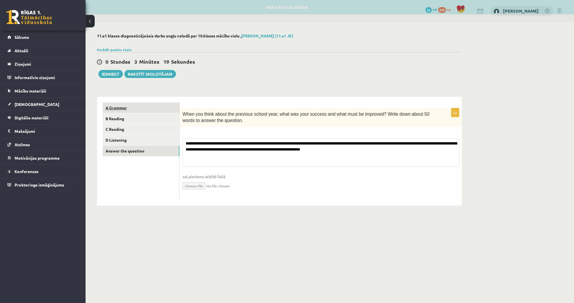
click at [137, 112] on link "A Grammar" at bounding box center [141, 107] width 77 height 11
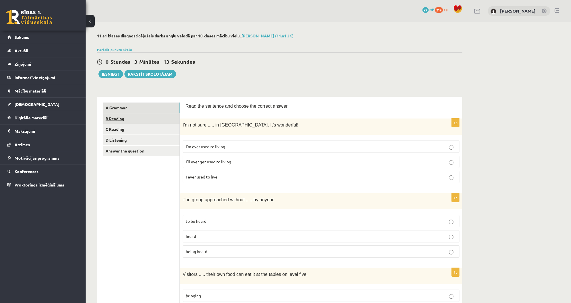
click at [119, 121] on link "B Reading" at bounding box center [141, 118] width 77 height 11
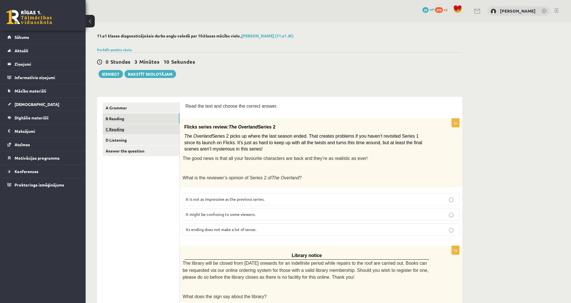
click at [130, 127] on link "C Reading" at bounding box center [141, 129] width 77 height 11
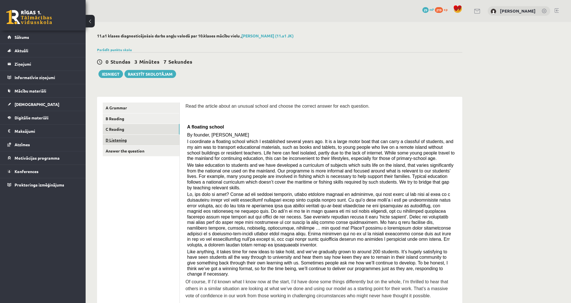
click at [133, 138] on link "D Listening" at bounding box center [141, 140] width 77 height 11
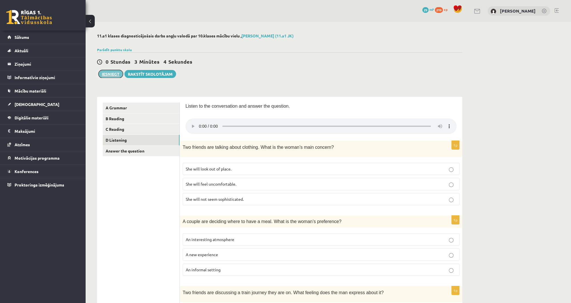
click at [107, 72] on button "Iesniegt" at bounding box center [110, 74] width 25 height 8
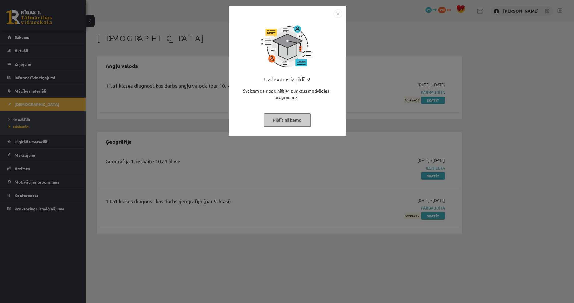
click at [291, 116] on button "Pildīt nākamo" at bounding box center [287, 119] width 47 height 13
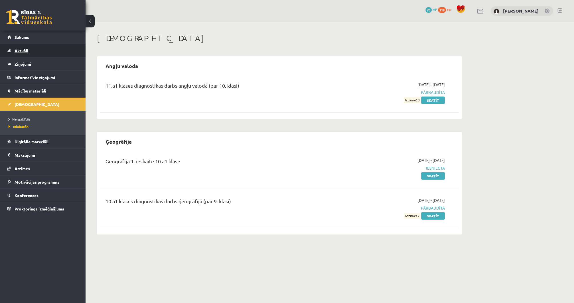
click at [58, 52] on link "Aktuāli" at bounding box center [42, 50] width 71 height 13
